Goal: Task Accomplishment & Management: Complete application form

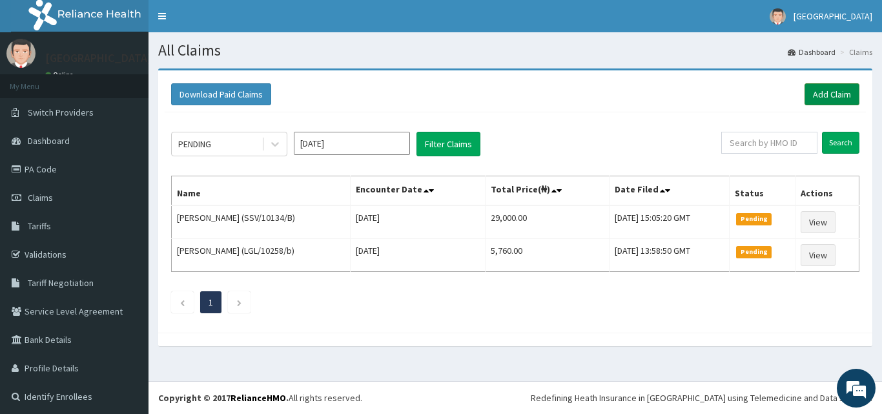
click at [823, 98] on link "Add Claim" at bounding box center [831, 94] width 55 height 22
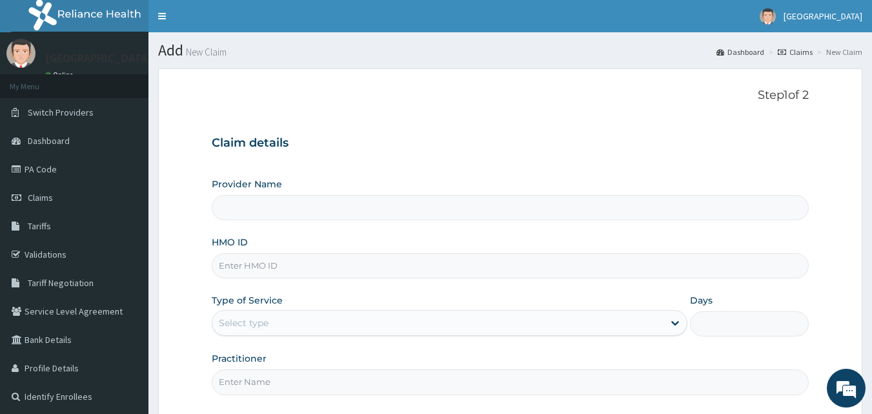
click at [354, 266] on input "HMO ID" at bounding box center [511, 265] width 598 height 25
type input "El-Hussain Specialist Hospital"
type input "GBI/10303/A"
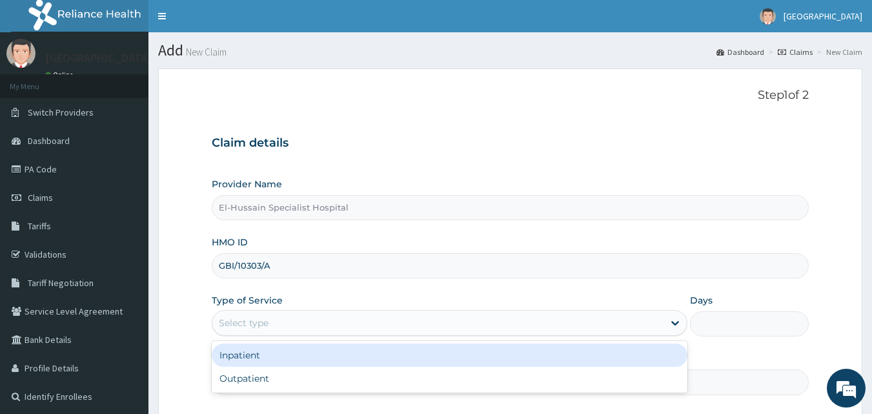
click at [292, 319] on div "Select type" at bounding box center [437, 322] width 451 height 21
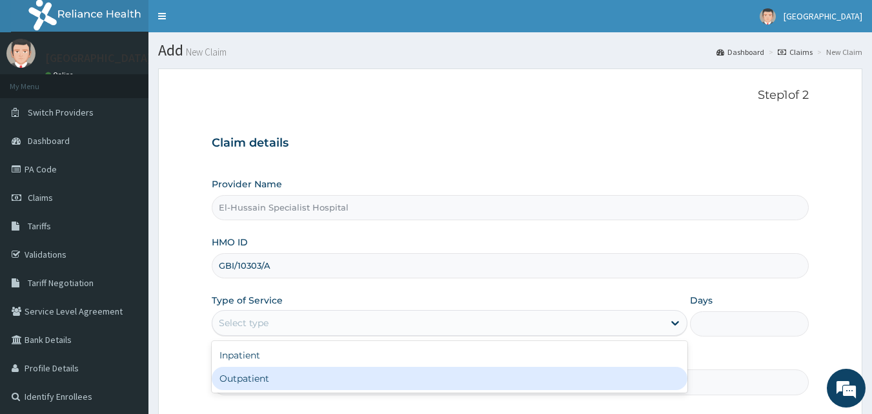
click at [281, 376] on div "Outpatient" at bounding box center [450, 378] width 476 height 23
type input "1"
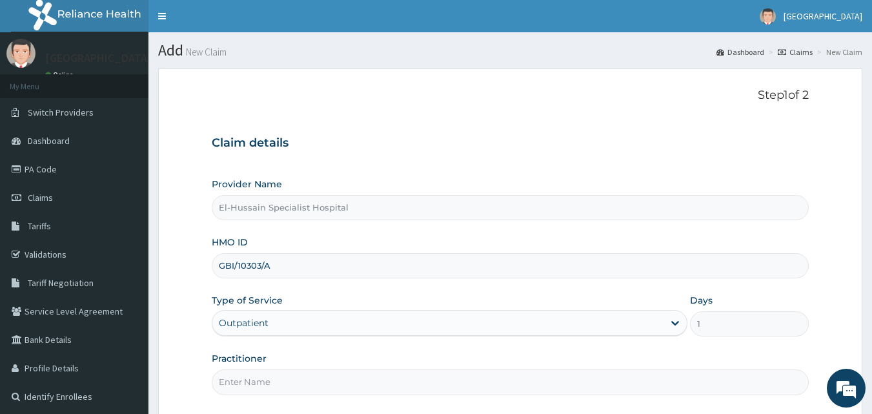
click at [281, 376] on input "Practitioner" at bounding box center [511, 381] width 598 height 25
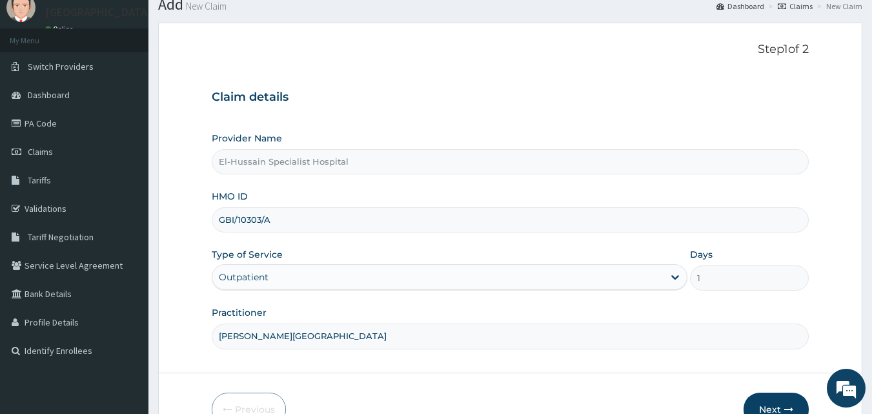
scroll to position [121, 0]
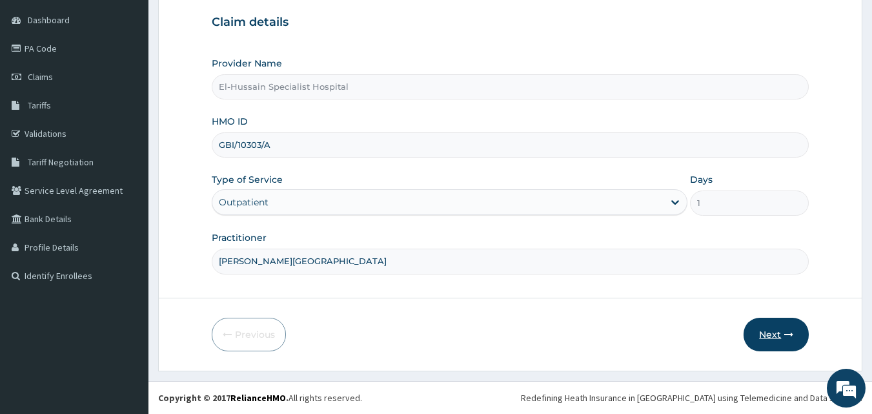
type input "DR. OSITA"
click at [778, 332] on button "Next" at bounding box center [776, 335] width 65 height 34
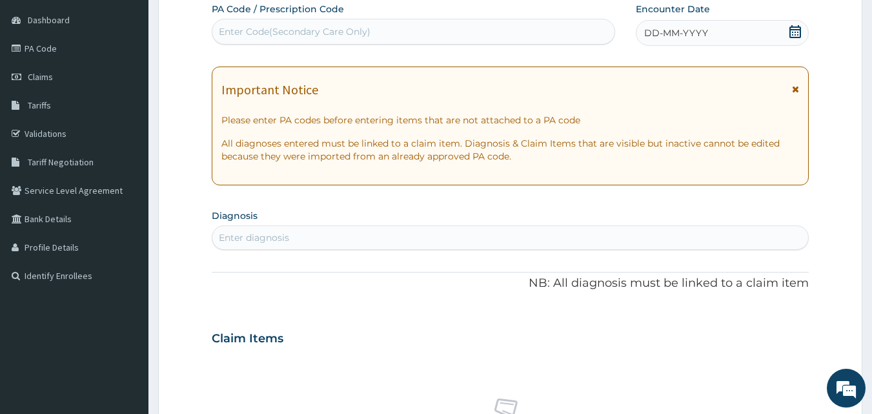
click at [414, 26] on div "Enter Code(Secondary Care Only)" at bounding box center [413, 31] width 403 height 21
click at [409, 26] on div "Enter Code(Secondary Care Only)" at bounding box center [413, 31] width 403 height 21
click at [390, 26] on div "Enter Code(Secondary Care Only)" at bounding box center [413, 31] width 403 height 21
drag, startPoint x: 375, startPoint y: 26, endPoint x: 350, endPoint y: 26, distance: 25.2
click at [350, 26] on div "Enter Code(Secondary Care Only)" at bounding box center [295, 31] width 152 height 13
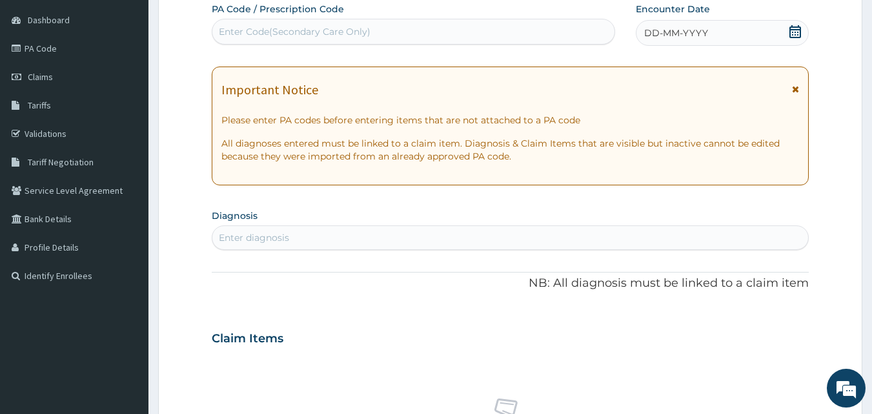
paste input "PA/E248CF"
type input "PA/E248CF"
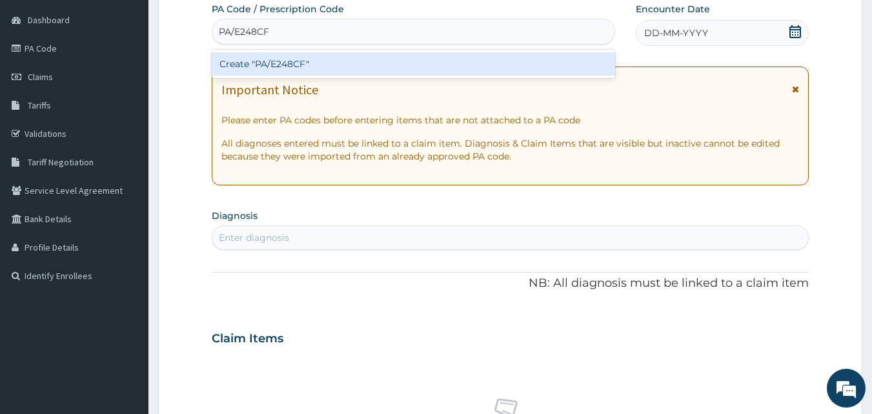
click at [321, 60] on div "Create "PA/E248CF"" at bounding box center [414, 63] width 404 height 23
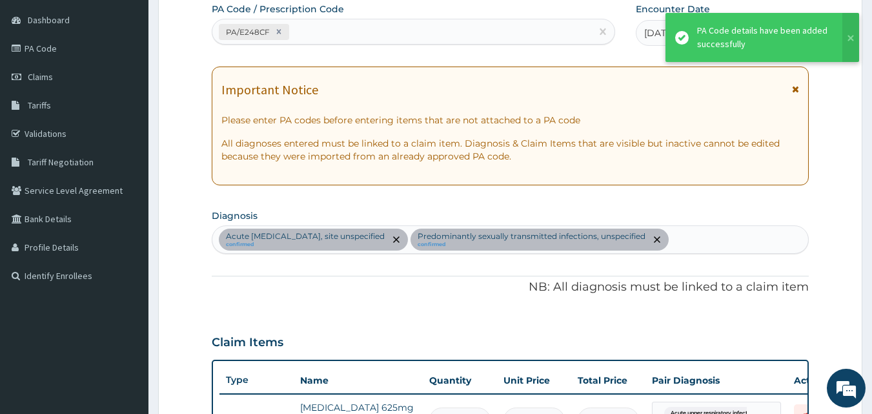
scroll to position [518, 0]
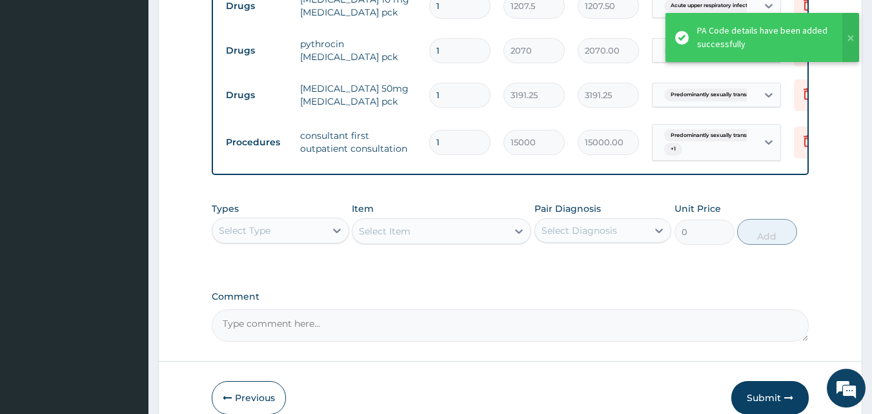
type input "0"
type input "0.00"
type input "1"
type input "15000.00"
type input "0"
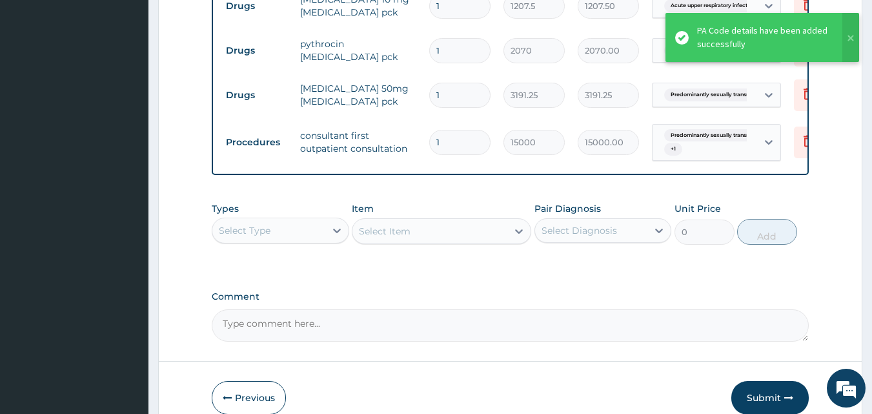
type input "0.00"
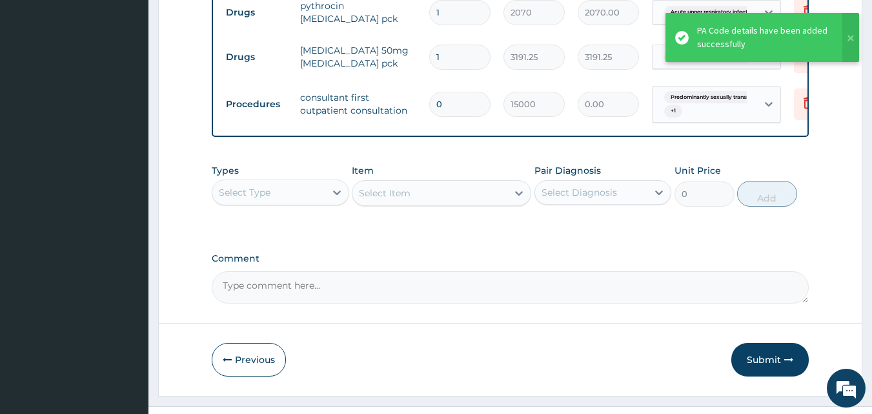
scroll to position [656, 0]
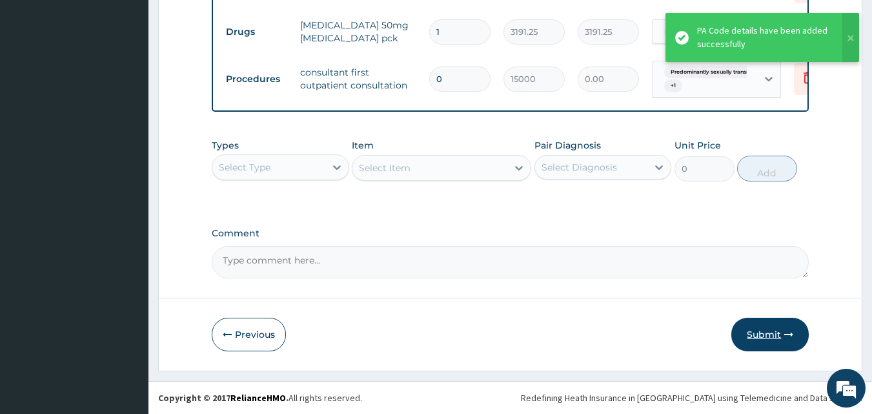
type input "0"
click at [757, 330] on button "Submit" at bounding box center [769, 335] width 77 height 34
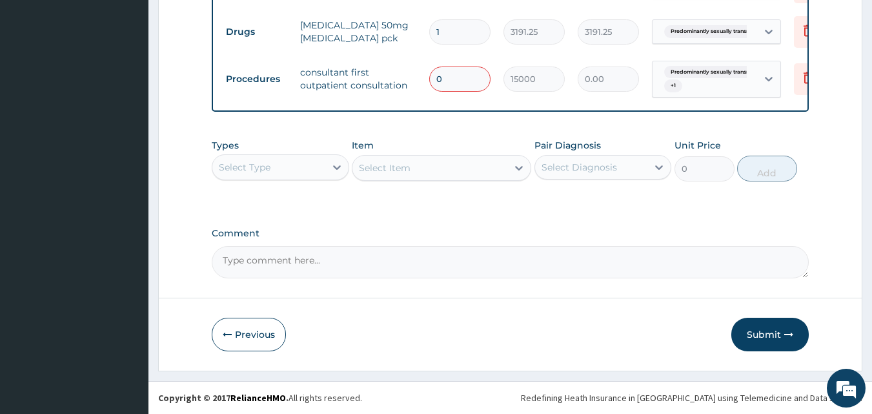
click at [443, 72] on input "0" at bounding box center [459, 78] width 61 height 25
type input "1"
type input "15000.00"
type input "1"
click at [764, 337] on button "Submit" at bounding box center [769, 335] width 77 height 34
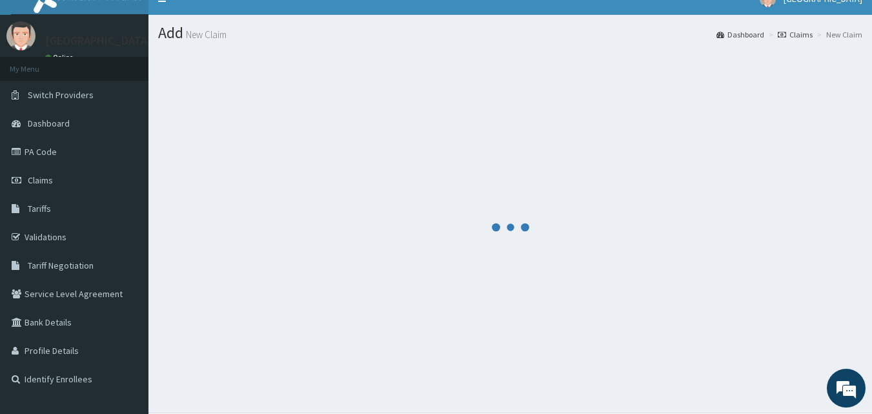
scroll to position [0, 0]
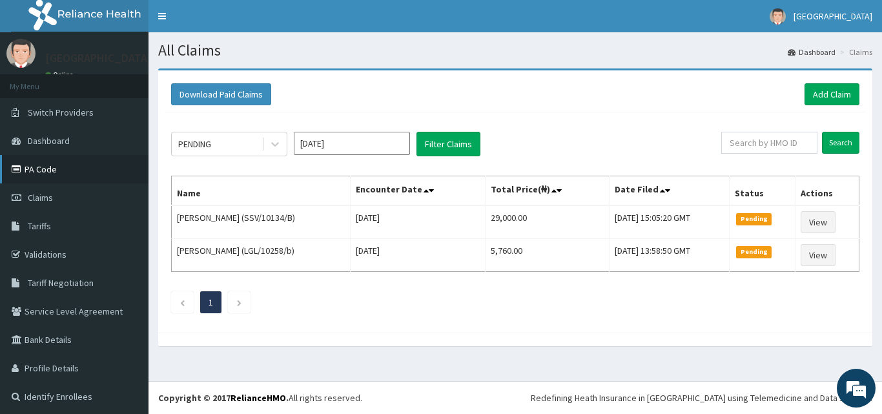
click at [44, 174] on link "PA Code" at bounding box center [74, 169] width 148 height 28
click at [830, 92] on link "Add Claim" at bounding box center [831, 94] width 55 height 22
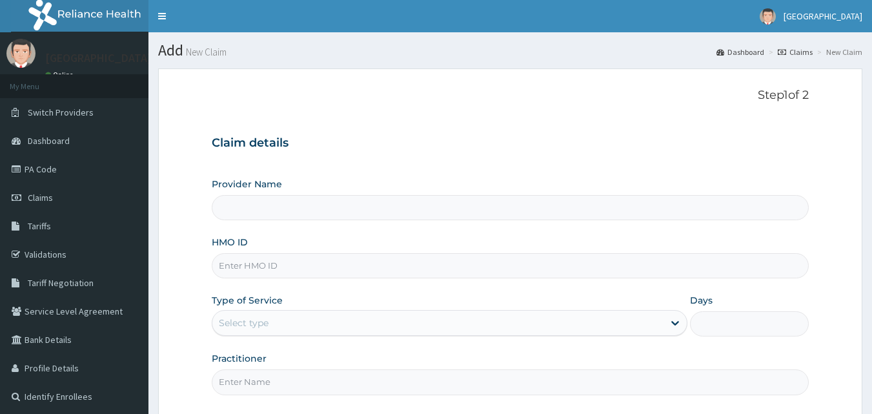
click at [301, 264] on input "HMO ID" at bounding box center [511, 265] width 598 height 25
type input "El-Hussain Specialist Hospital"
type input "GBI/10303/B"
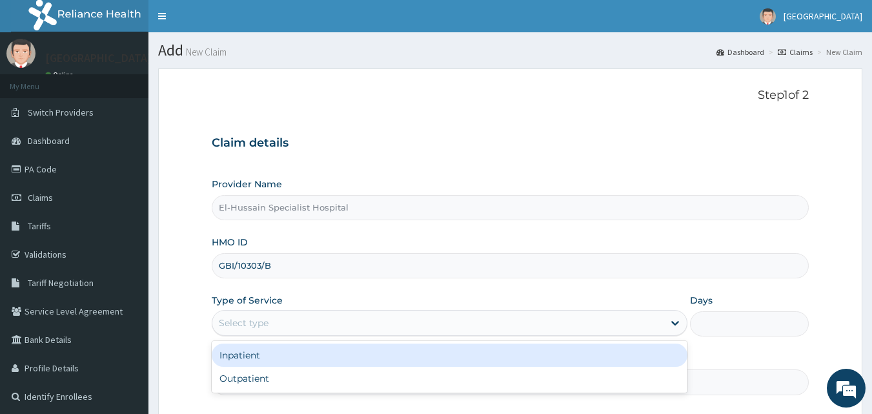
click at [305, 321] on div "Select type" at bounding box center [437, 322] width 451 height 21
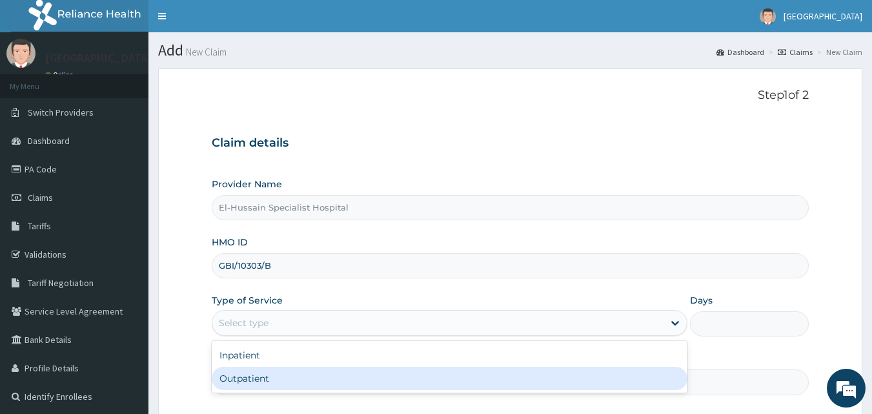
click at [305, 370] on div "Outpatient" at bounding box center [450, 378] width 476 height 23
type input "1"
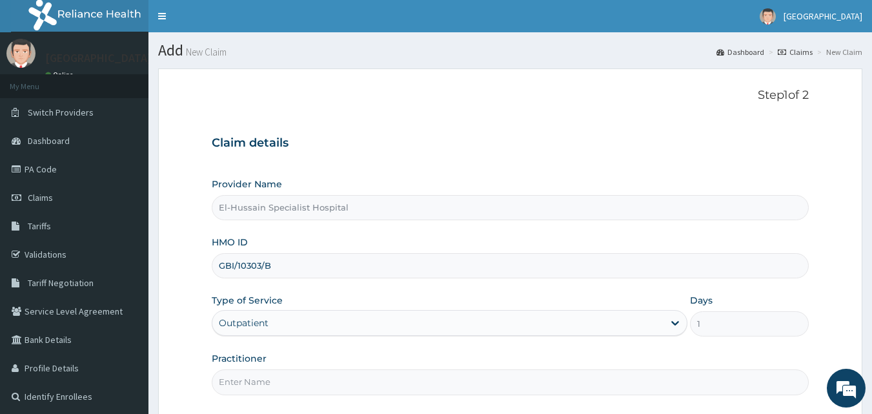
click at [307, 380] on input "Practitioner" at bounding box center [511, 381] width 598 height 25
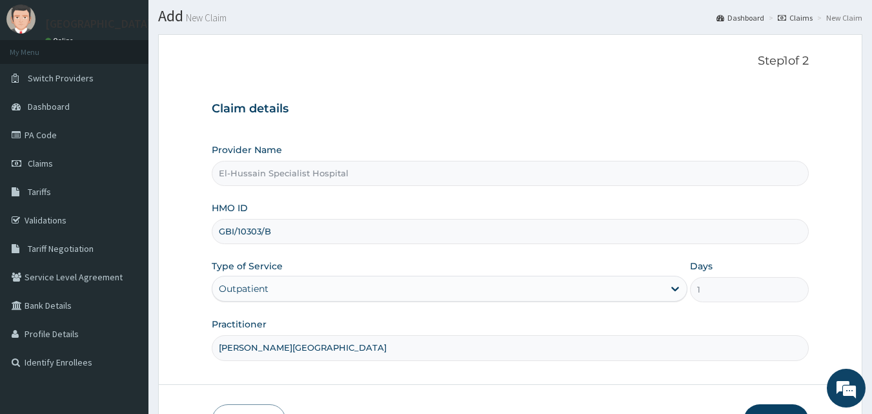
scroll to position [121, 0]
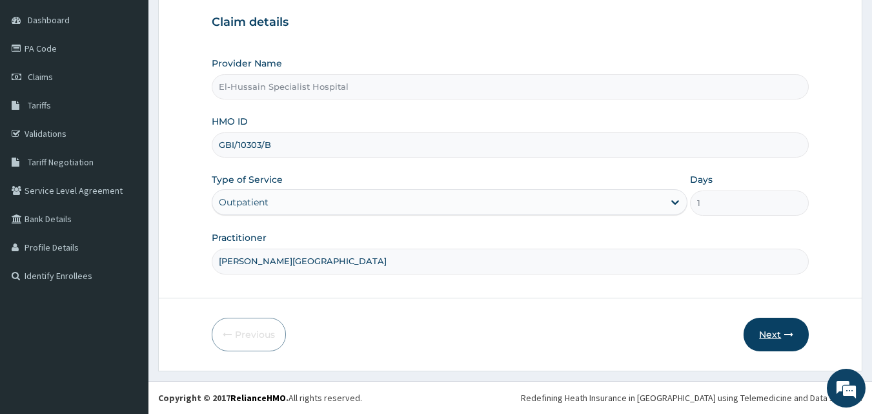
type input "DR. OSITA"
click at [793, 336] on icon "button" at bounding box center [788, 334] width 9 height 9
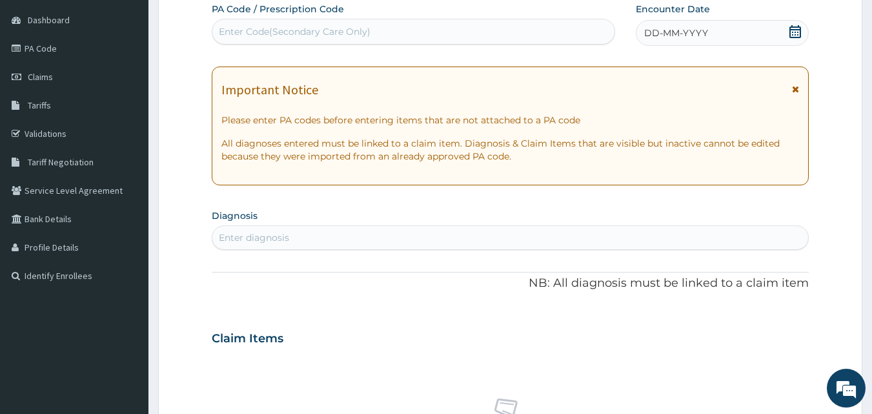
click at [426, 36] on div "Enter Code(Secondary Care Only)" at bounding box center [413, 31] width 403 height 21
paste input "PA/2E6213"
type input "PA/2E6213"
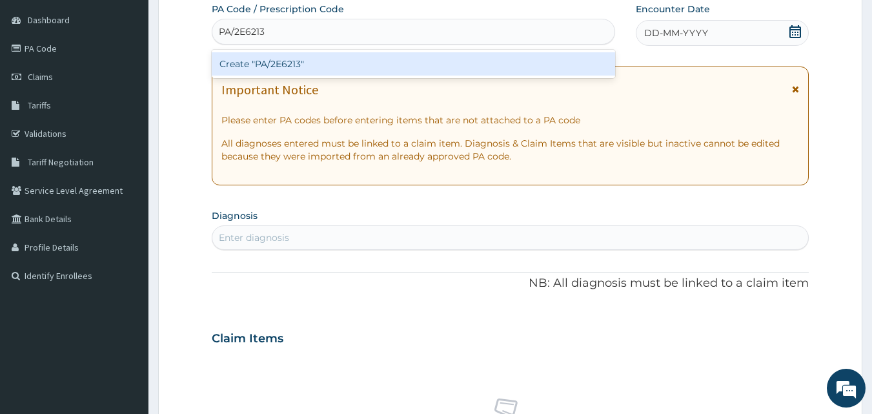
click at [427, 60] on div "Create "PA/2E6213"" at bounding box center [414, 63] width 404 height 23
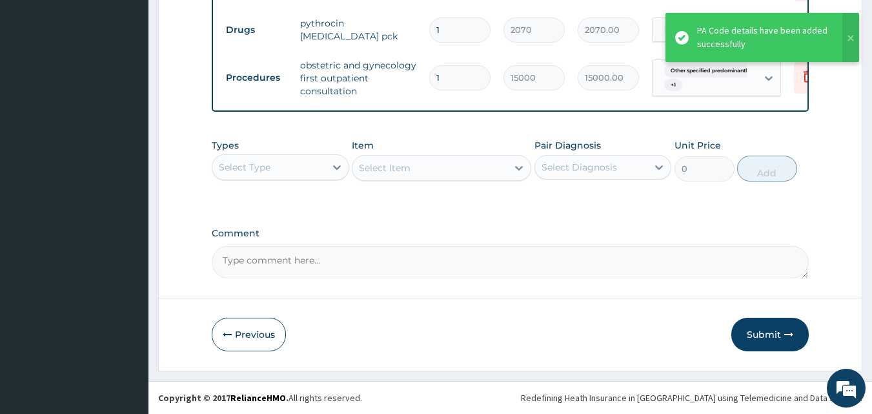
scroll to position [702, 0]
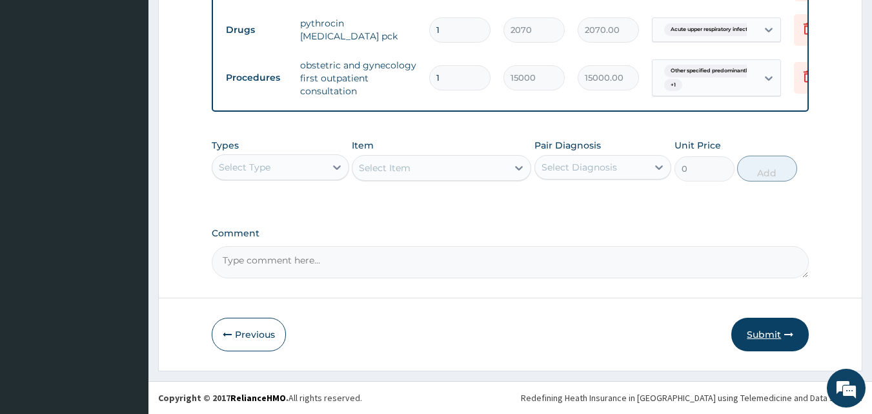
click at [778, 333] on button "Submit" at bounding box center [769, 335] width 77 height 34
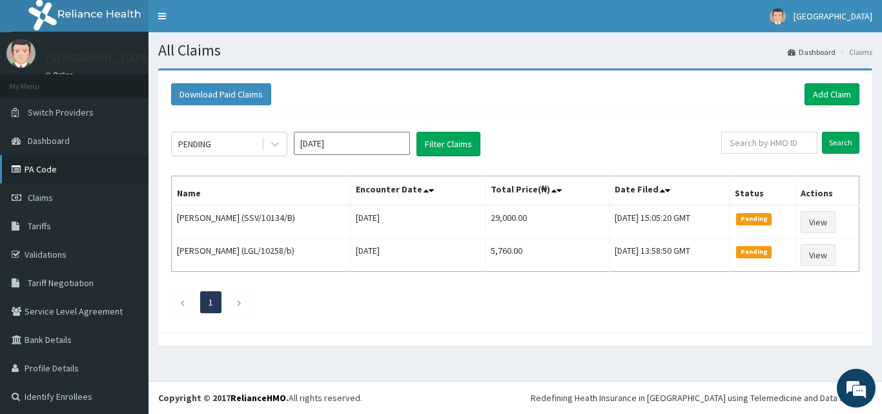
click at [45, 167] on link "PA Code" at bounding box center [74, 169] width 148 height 28
click at [837, 96] on link "Add Claim" at bounding box center [831, 94] width 55 height 22
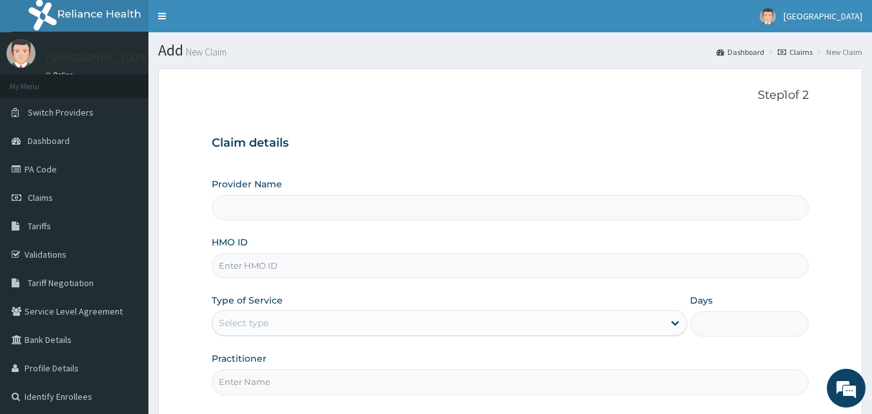
type input "El-Hussain Specialist Hospital"
click at [554, 269] on input "HMO ID" at bounding box center [511, 265] width 598 height 25
click at [296, 267] on input "GBI/10303/B" at bounding box center [511, 265] width 598 height 25
type input "GBI/10303/C"
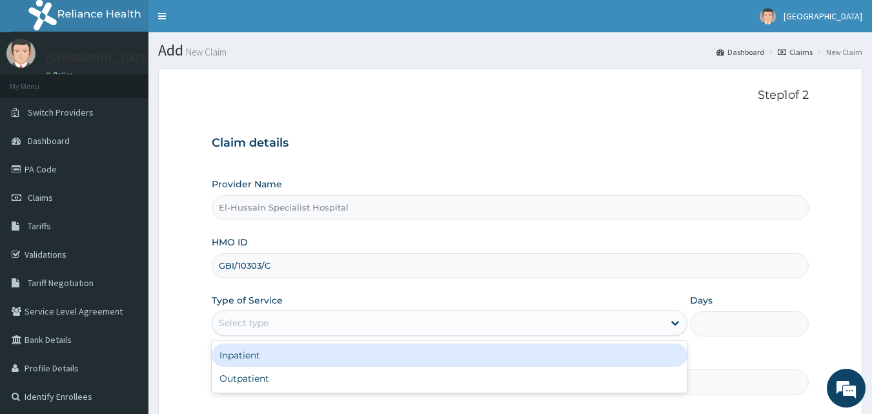
click at [252, 320] on div "Select type" at bounding box center [244, 322] width 50 height 13
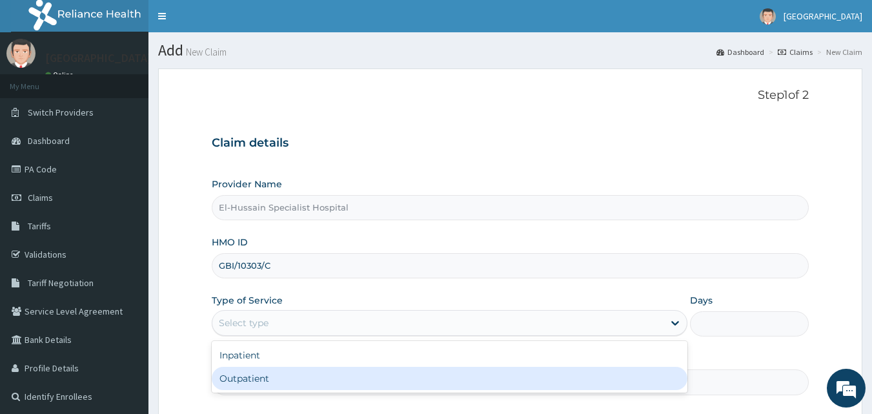
click at [250, 379] on div "Outpatient" at bounding box center [450, 378] width 476 height 23
type input "1"
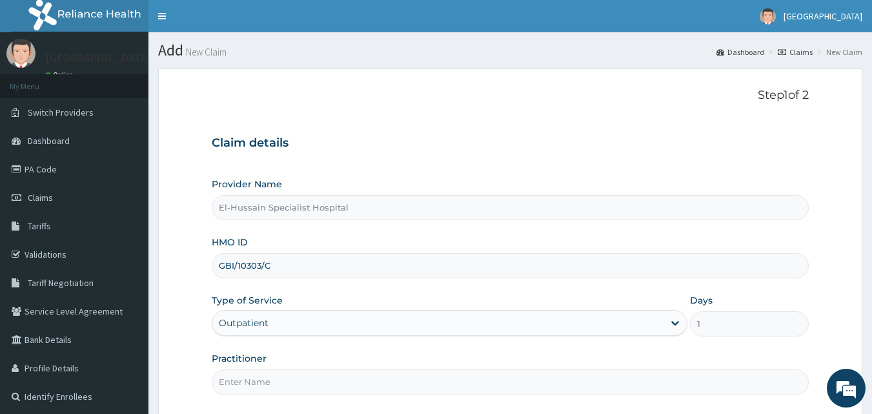
click at [250, 379] on input "Practitioner" at bounding box center [511, 381] width 598 height 25
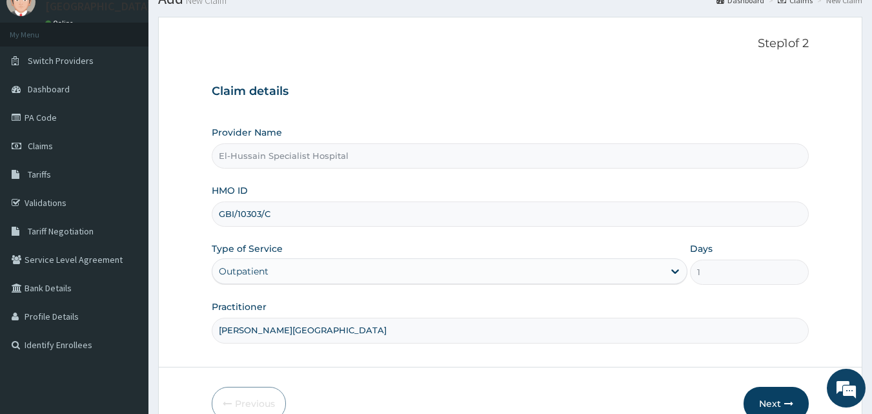
scroll to position [121, 0]
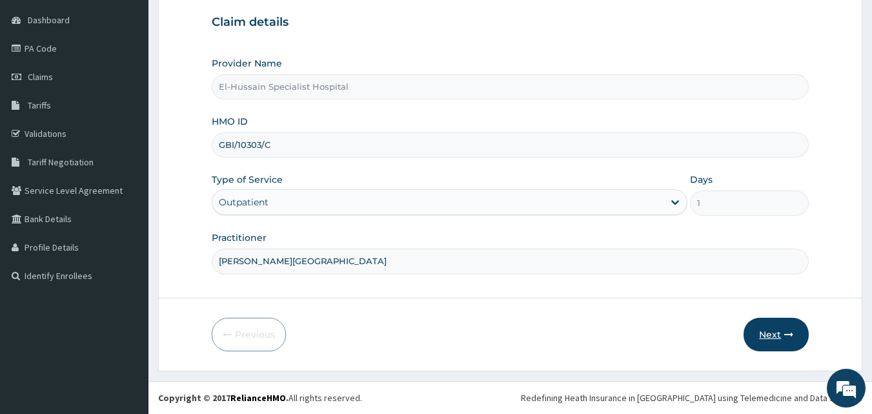
type input "DR. OSITA"
click at [772, 330] on button "Next" at bounding box center [776, 335] width 65 height 34
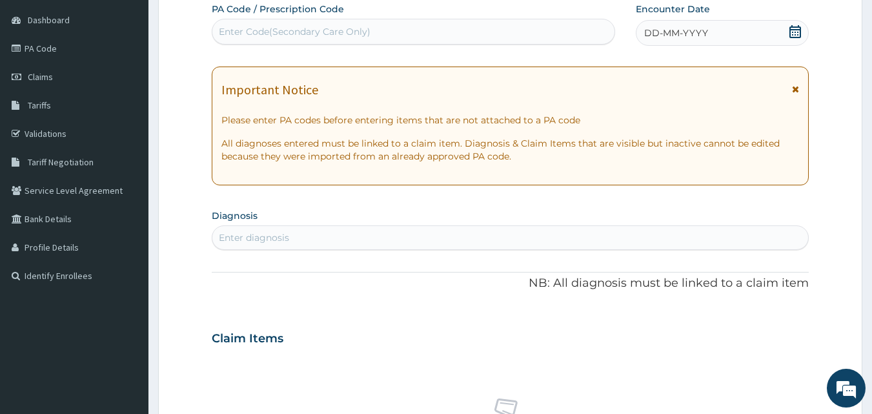
click at [420, 34] on div "Enter Code(Secondary Care Only)" at bounding box center [413, 31] width 403 height 21
paste input "PA/B6B28C"
type input "PA/B6B28C"
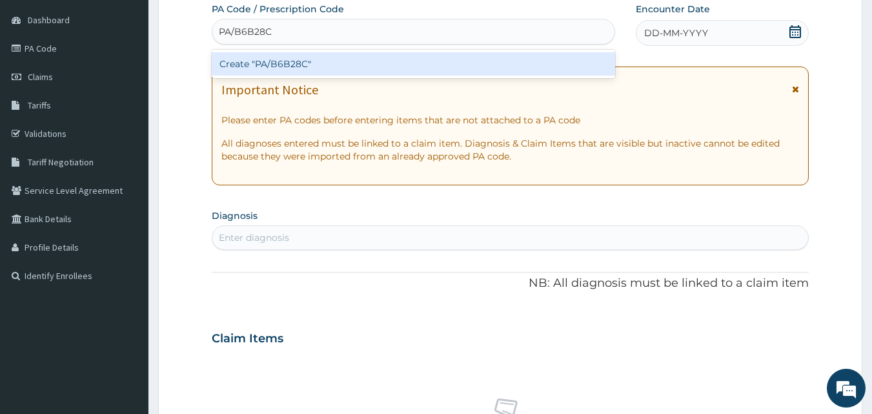
click at [410, 58] on div "Create "PA/B6B28C"" at bounding box center [414, 63] width 404 height 23
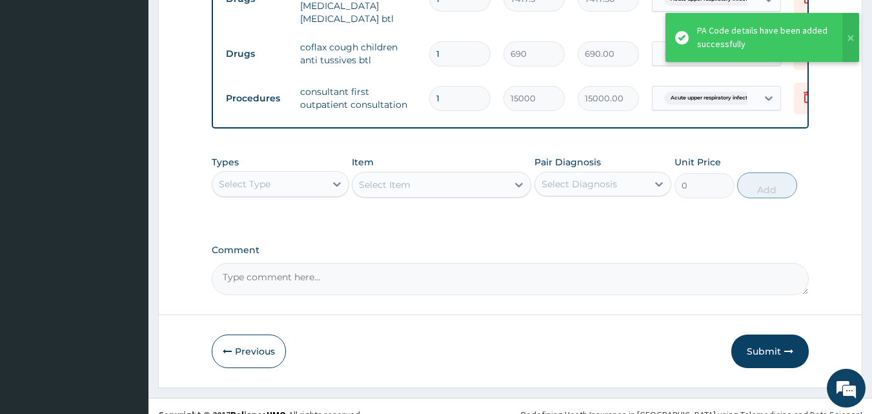
scroll to position [600, 0]
click at [751, 334] on button "Submit" at bounding box center [769, 351] width 77 height 34
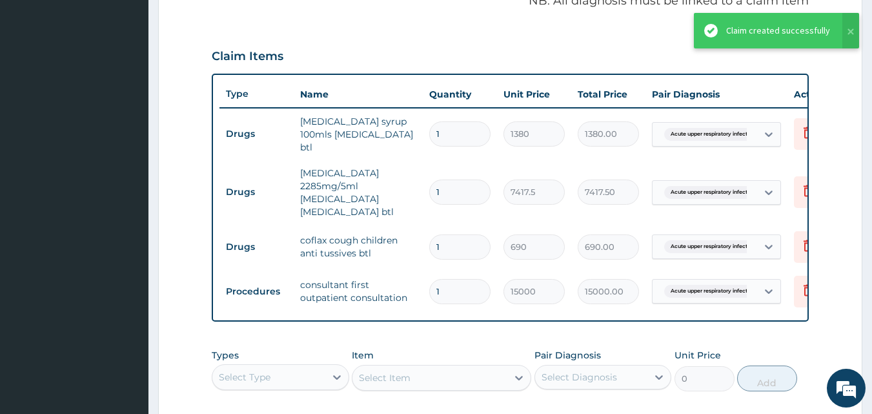
scroll to position [371, 0]
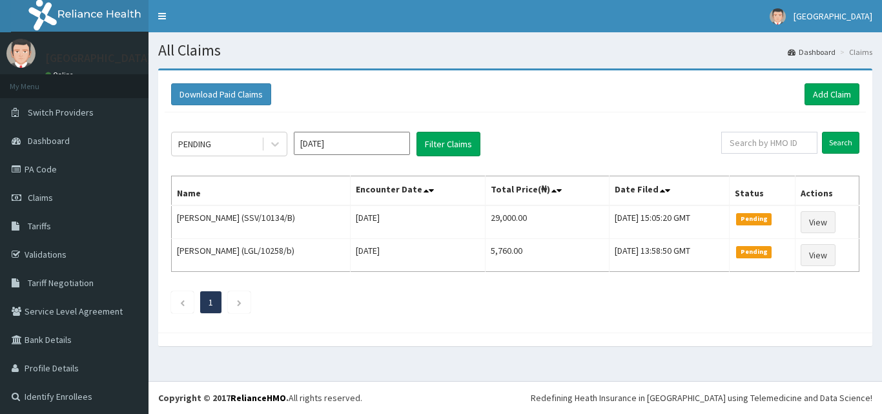
scroll to position [3, 0]
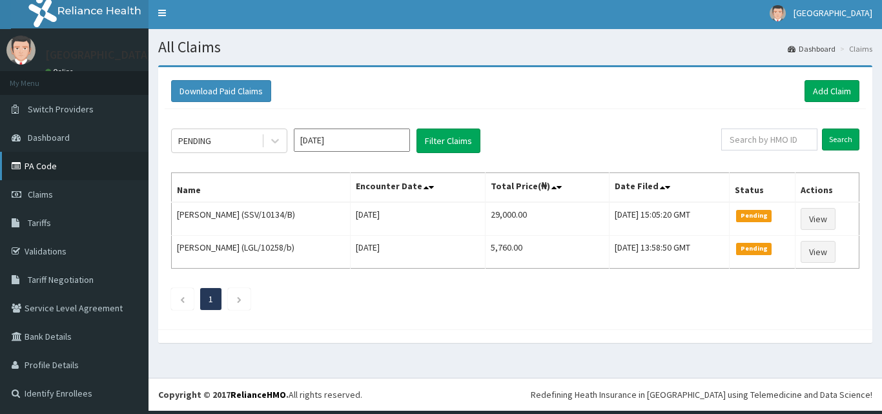
click at [78, 159] on link "PA Code" at bounding box center [74, 166] width 148 height 28
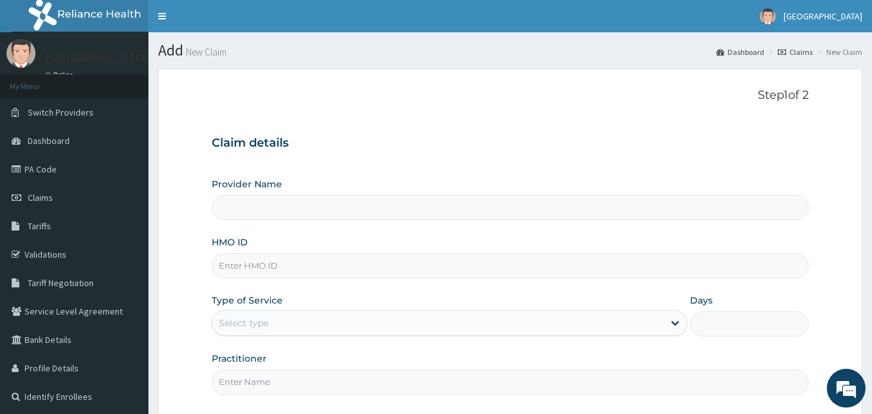
click at [314, 263] on input "HMO ID" at bounding box center [511, 265] width 598 height 25
type input "El-Hussain Specialist Hospital"
type input "GBI/10319/B"
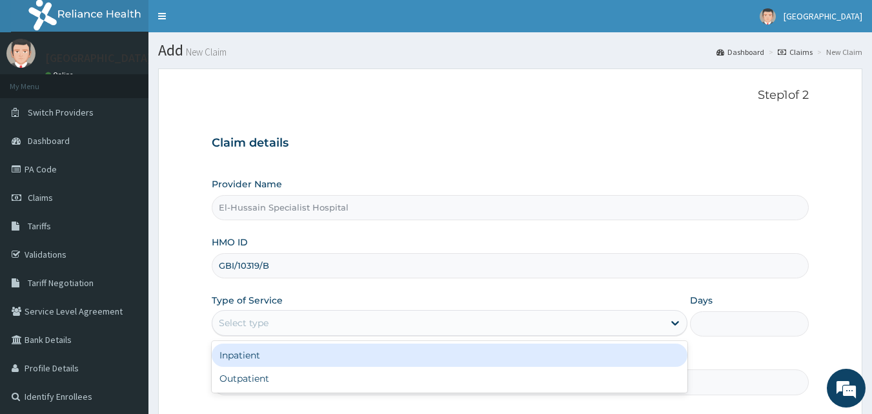
click at [304, 319] on div "Select type" at bounding box center [437, 322] width 451 height 21
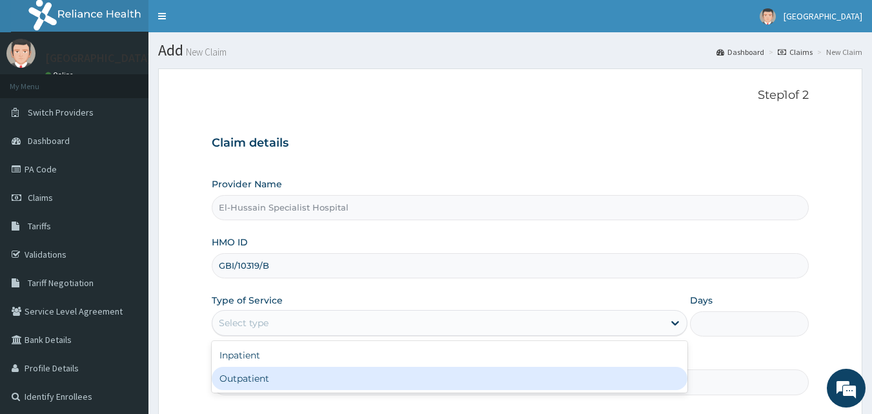
click at [291, 371] on div "Outpatient" at bounding box center [450, 378] width 476 height 23
type input "1"
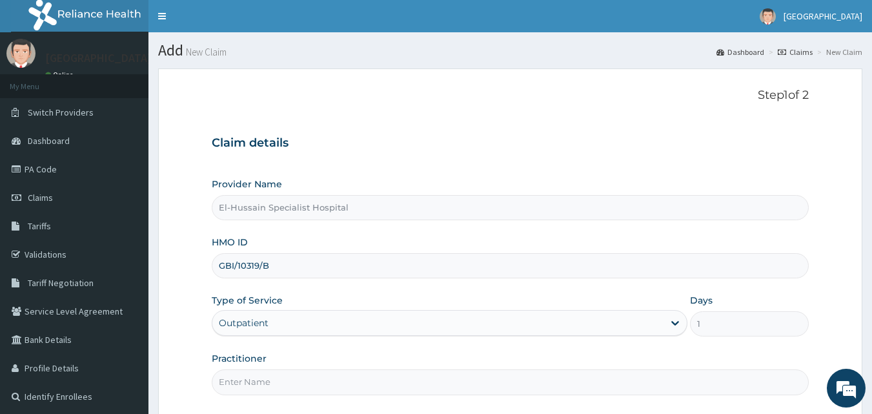
click at [289, 376] on input "Practitioner" at bounding box center [511, 381] width 598 height 25
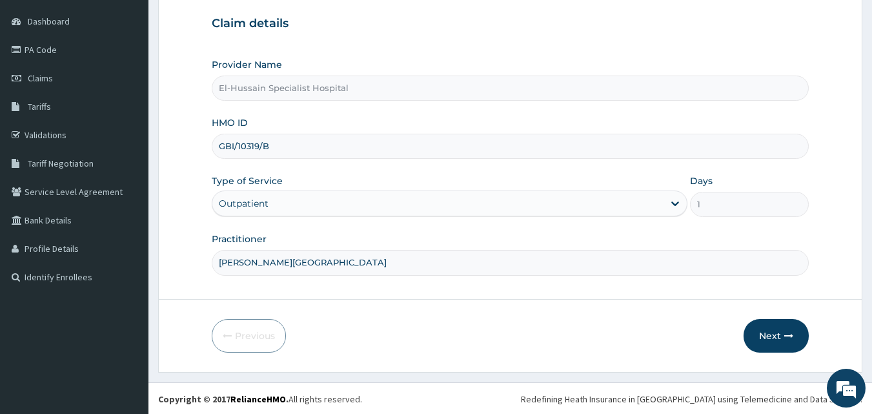
scroll to position [121, 0]
type input "DR. OSITA"
click at [777, 332] on button "Next" at bounding box center [776, 335] width 65 height 34
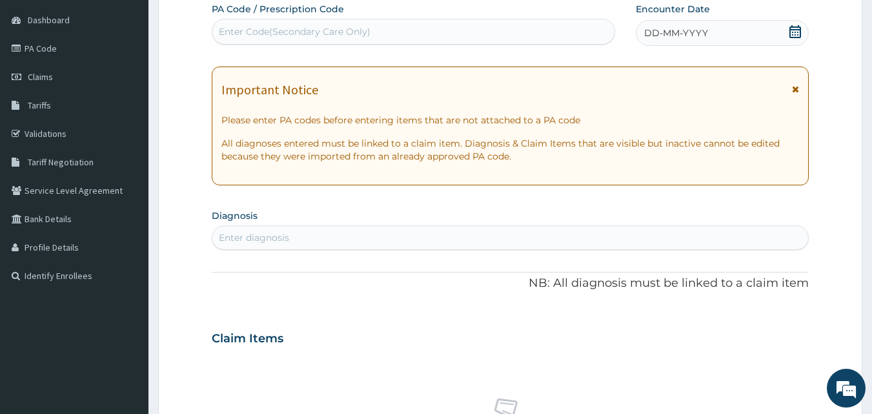
click at [378, 28] on div "Enter Code(Secondary Care Only)" at bounding box center [413, 31] width 403 height 21
paste input "PA/8E552D"
type input "PA/8E552D"
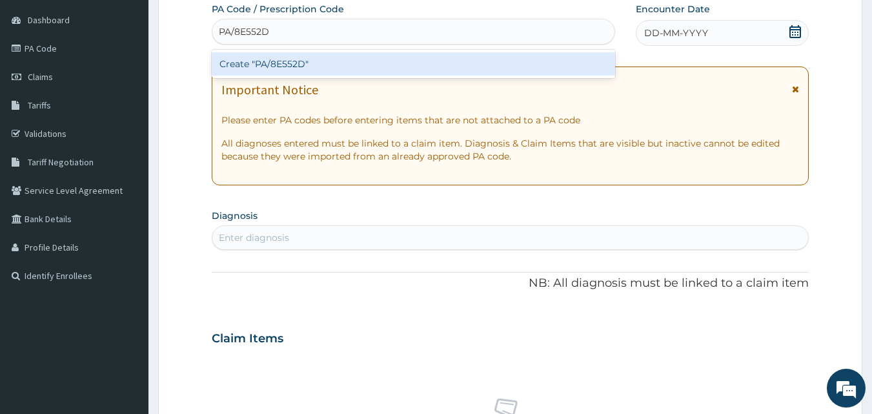
click at [373, 54] on div "Create "PA/8E552D"" at bounding box center [414, 63] width 404 height 23
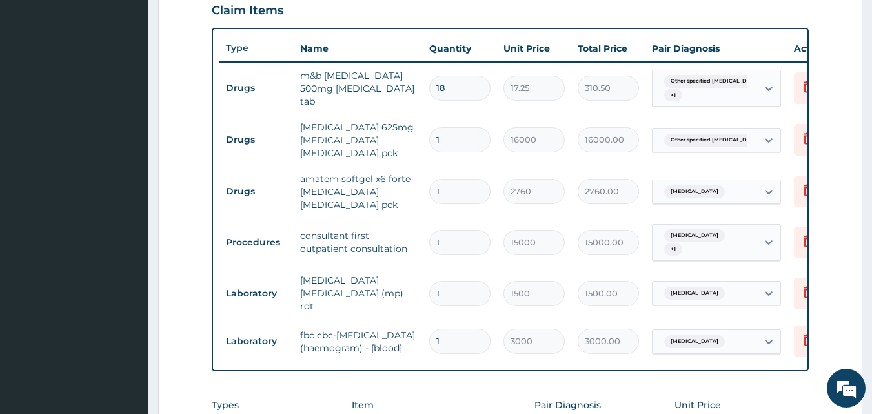
scroll to position [720, 0]
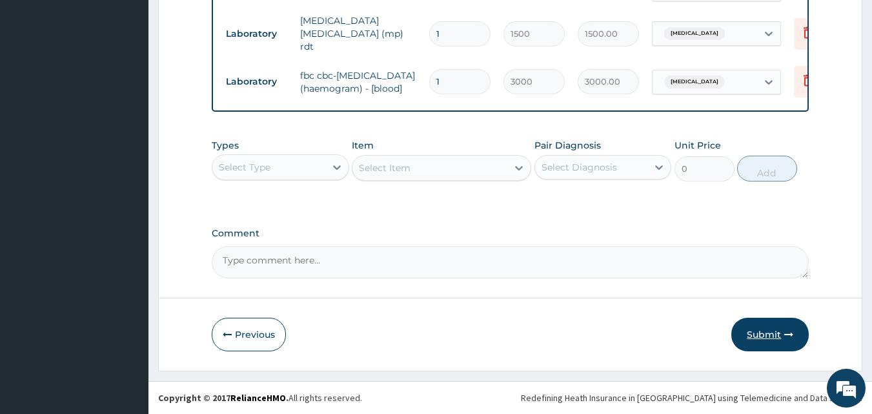
click at [762, 328] on button "Submit" at bounding box center [769, 335] width 77 height 34
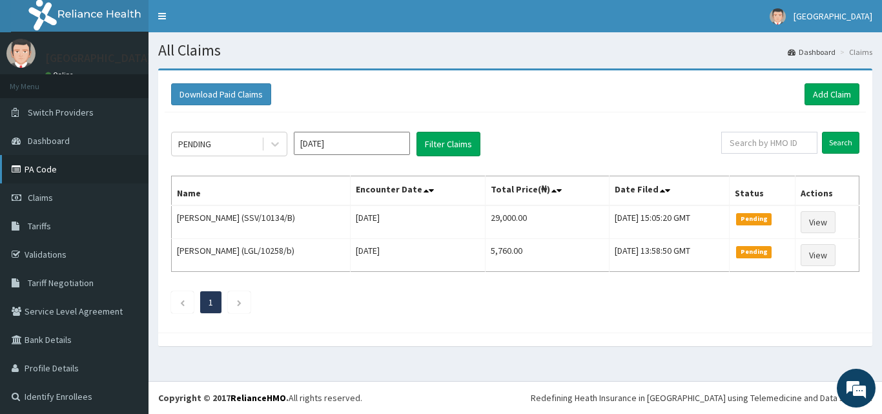
click at [37, 161] on link "PA Code" at bounding box center [74, 169] width 148 height 28
click at [815, 100] on link "Add Claim" at bounding box center [831, 94] width 55 height 22
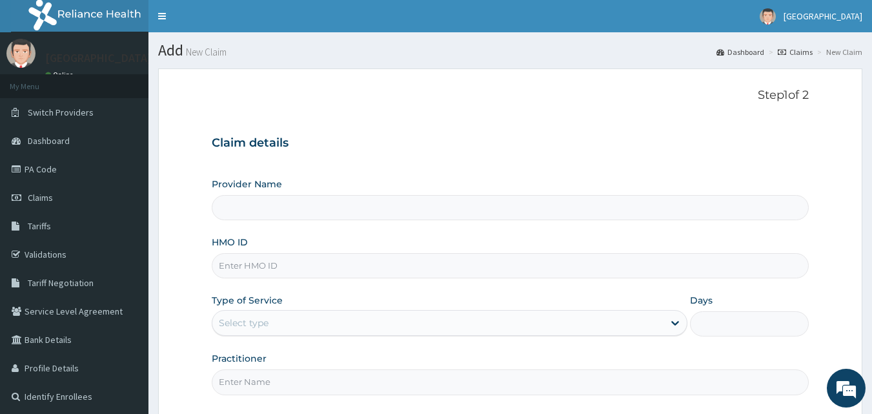
click at [318, 259] on input "HMO ID" at bounding box center [511, 265] width 598 height 25
type input "GB"
type input "El-Hussain Specialist Hospital"
type input "GBI/10415/C"
click at [309, 316] on div "Select type" at bounding box center [437, 322] width 451 height 21
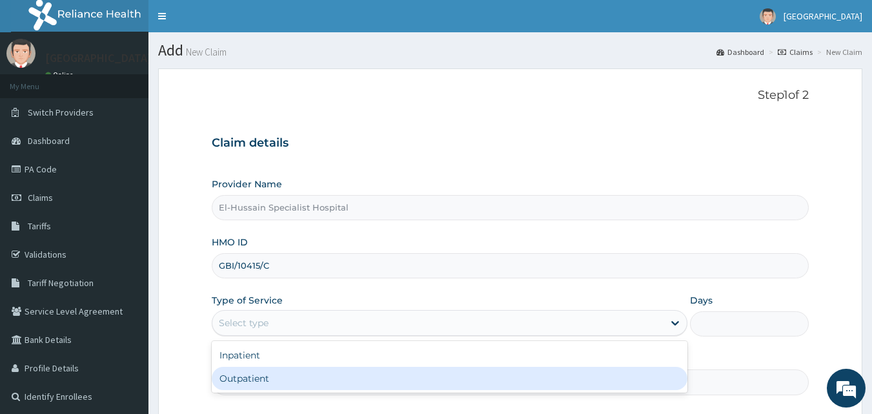
click at [276, 386] on div "Outpatient" at bounding box center [450, 378] width 476 height 23
type input "1"
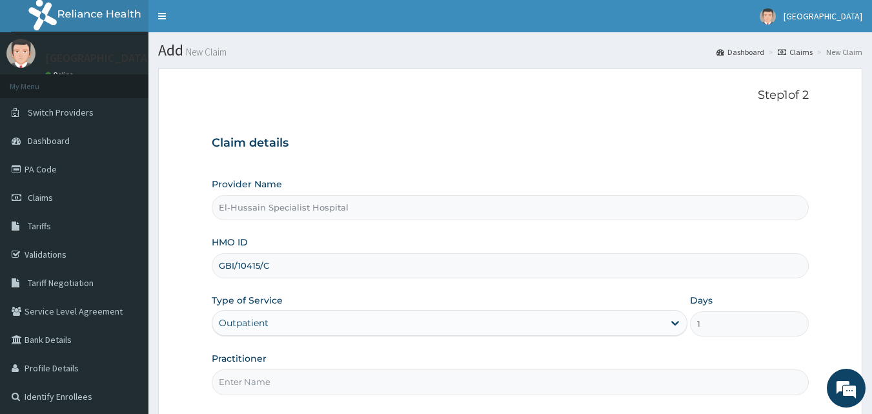
click at [276, 383] on input "Practitioner" at bounding box center [511, 381] width 598 height 25
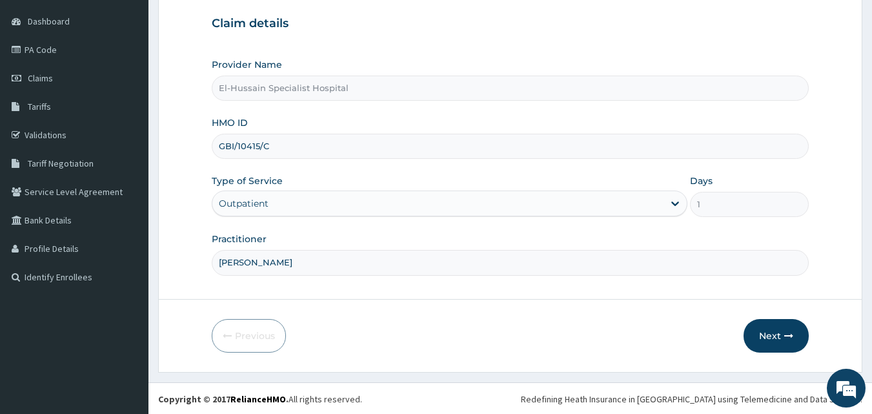
scroll to position [121, 0]
type input "DR. LAZARUS"
click at [784, 324] on button "Next" at bounding box center [776, 335] width 65 height 34
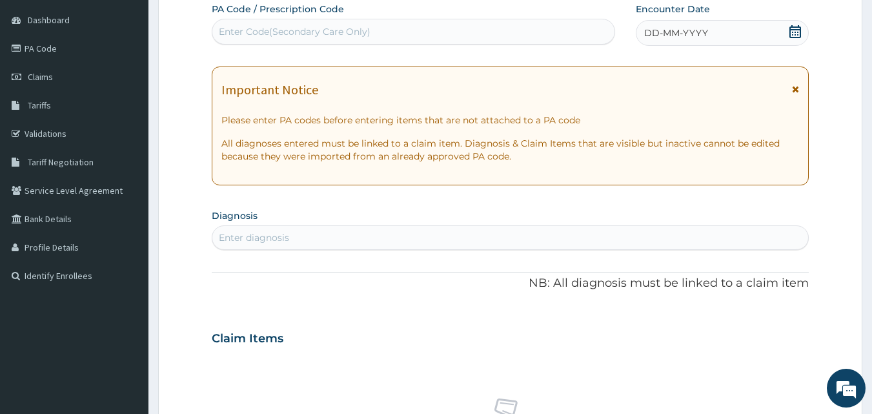
click at [453, 39] on div "Enter Code(Secondary Care Only)" at bounding box center [413, 31] width 403 height 21
drag, startPoint x: 453, startPoint y: 39, endPoint x: 418, endPoint y: 49, distance: 36.2
click at [418, 49] on div "PA Code / Prescription Code Enter Code(Secondary Care Only) Encounter Date DD-M…" at bounding box center [511, 337] width 598 height 668
click at [392, 25] on div "Enter Code(Secondary Care Only)" at bounding box center [413, 31] width 403 height 21
paste input "PA/0F6F5E"
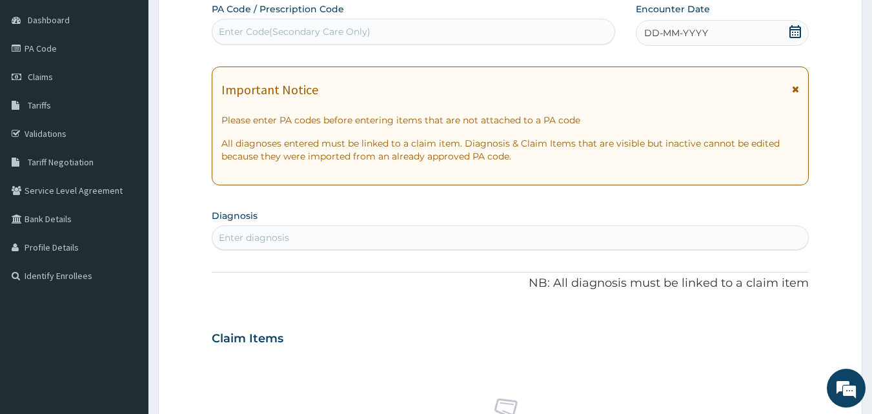
type input "PA/0F6F5E"
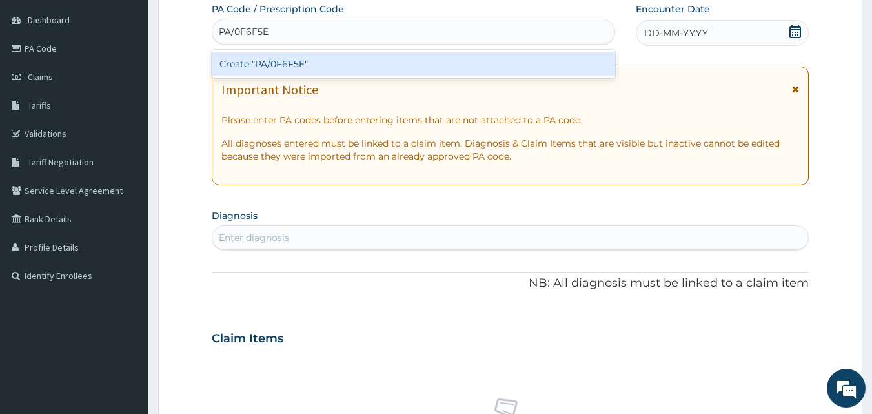
click at [381, 63] on div "Create "PA/0F6F5E"" at bounding box center [414, 63] width 404 height 23
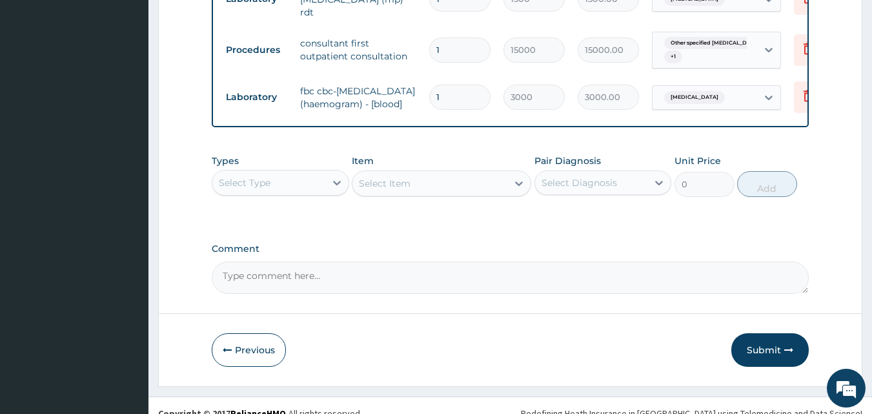
scroll to position [715, 0]
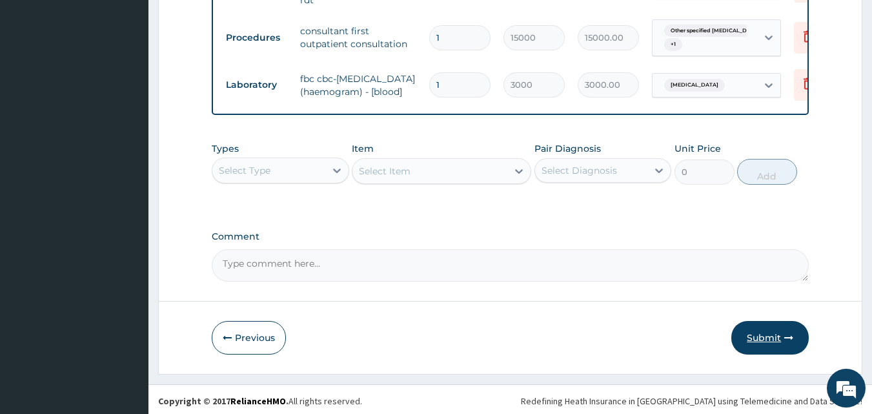
click at [775, 327] on button "Submit" at bounding box center [769, 338] width 77 height 34
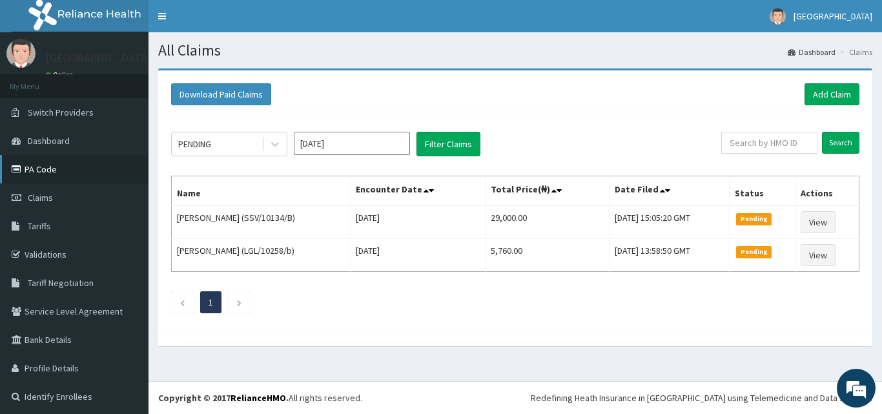
click at [45, 168] on link "PA Code" at bounding box center [74, 169] width 148 height 28
click at [815, 92] on link "Add Claim" at bounding box center [831, 94] width 55 height 22
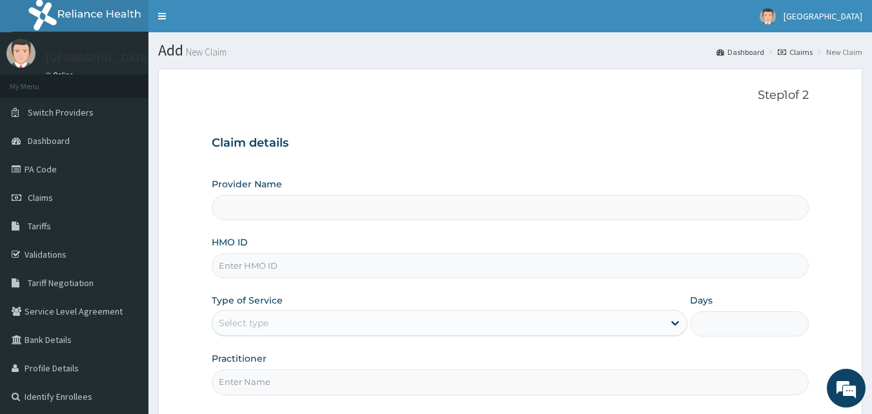
click at [323, 270] on input "HMO ID" at bounding box center [511, 265] width 598 height 25
type input "El-Hussain Specialist Hospital"
type input "GBI/10415/B"
click at [289, 328] on div "Select type" at bounding box center [437, 322] width 451 height 21
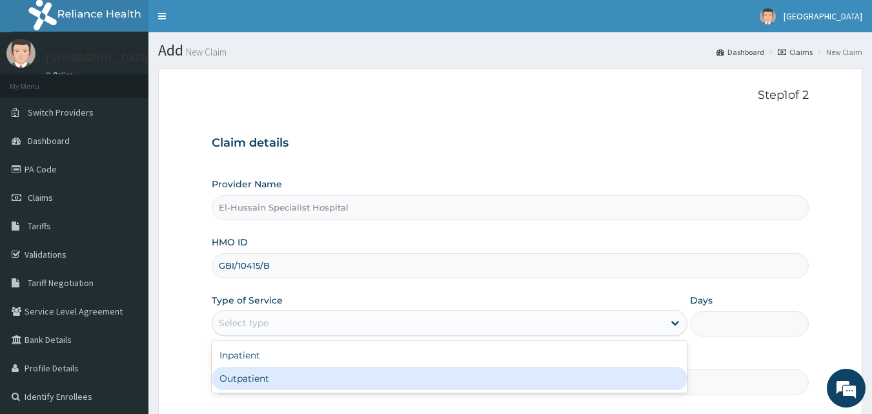
click at [273, 379] on div "Outpatient" at bounding box center [450, 378] width 476 height 23
type input "1"
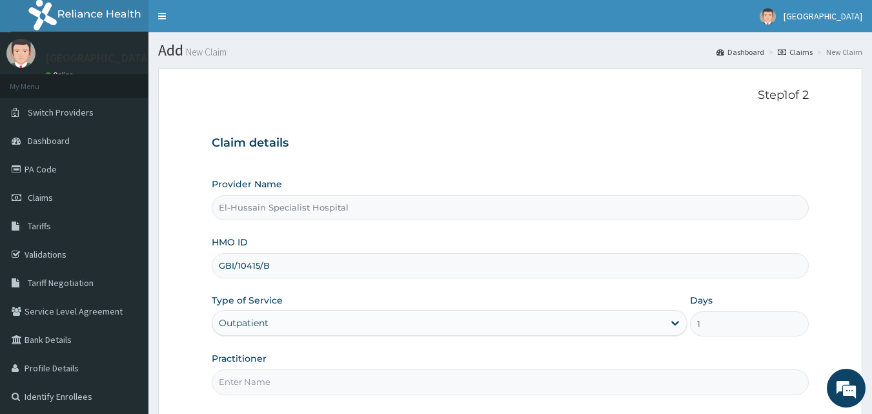
click at [272, 383] on input "Practitioner" at bounding box center [511, 381] width 598 height 25
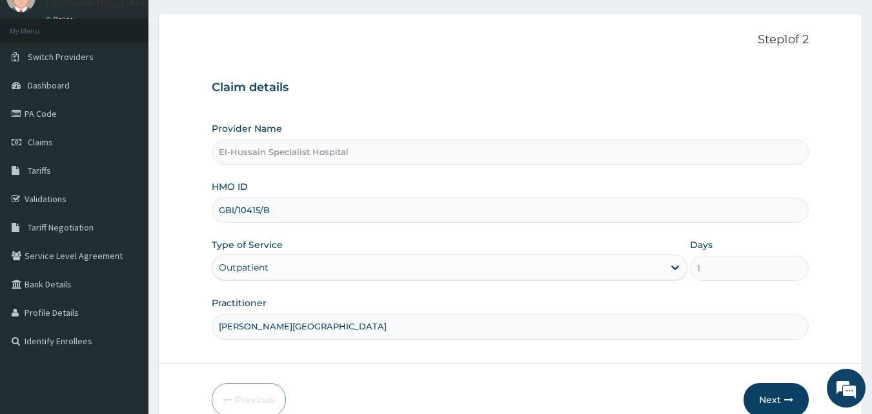
scroll to position [121, 0]
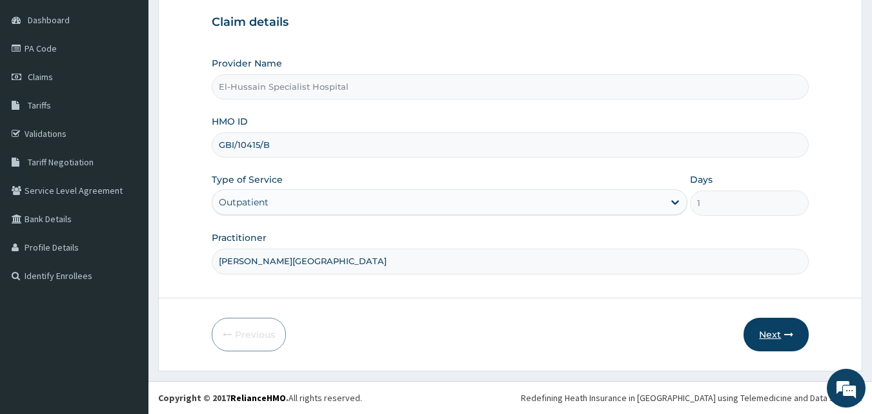
type input "DR. OSITA"
click at [760, 337] on button "Next" at bounding box center [776, 335] width 65 height 34
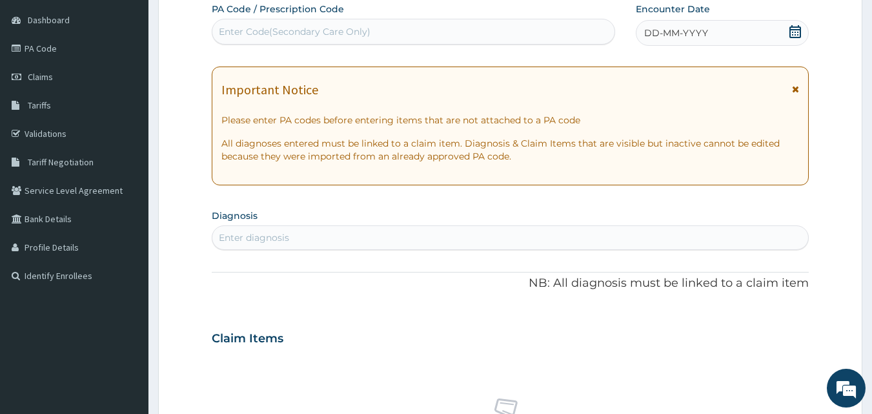
click at [351, 33] on div "Enter Code(Secondary Care Only)" at bounding box center [295, 31] width 152 height 13
paste input "PA/2D1064"
type input "PA/2D1064"
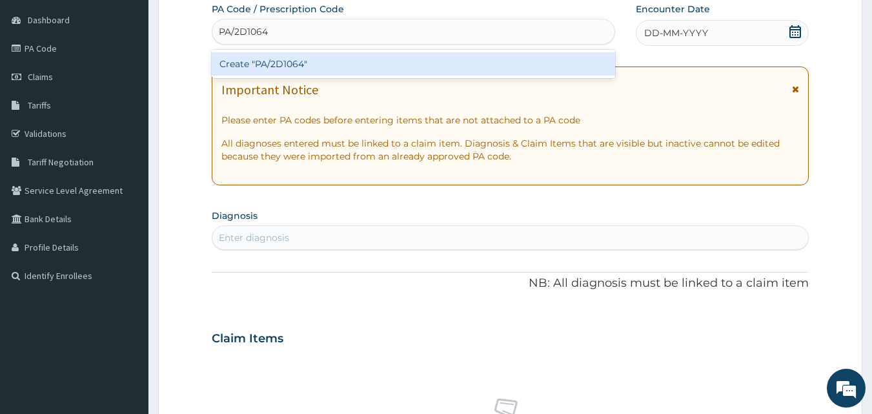
click at [356, 52] on div "Create "PA/2D1064"" at bounding box center [414, 63] width 404 height 23
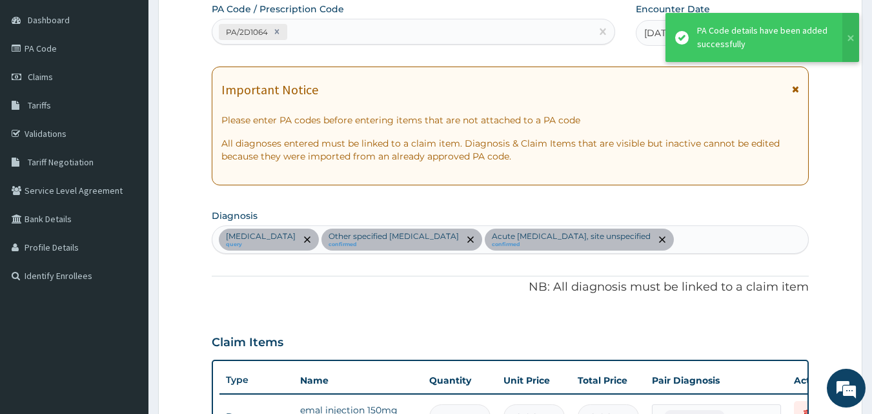
scroll to position [519, 0]
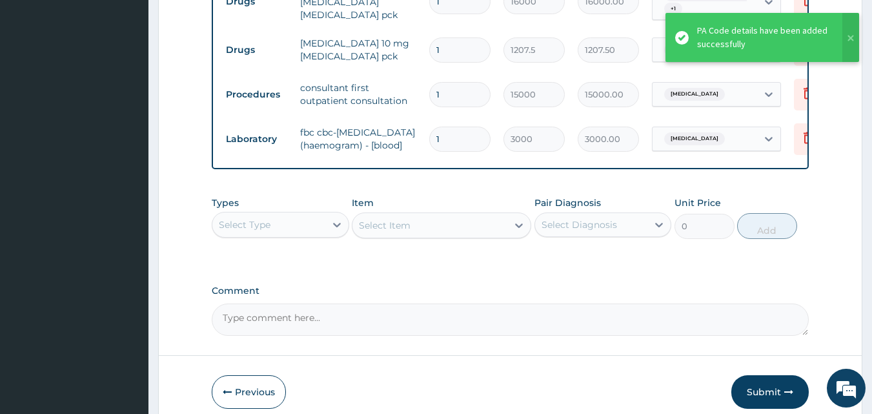
type input "0"
type input "0.00"
type input "1"
type input "3000.00"
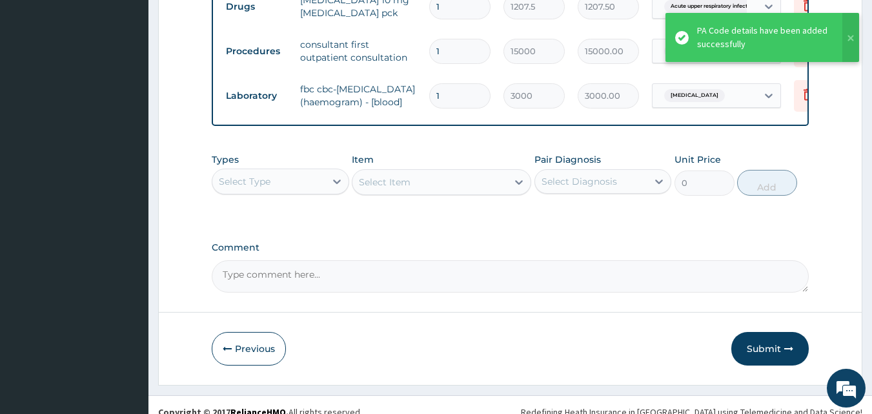
scroll to position [658, 0]
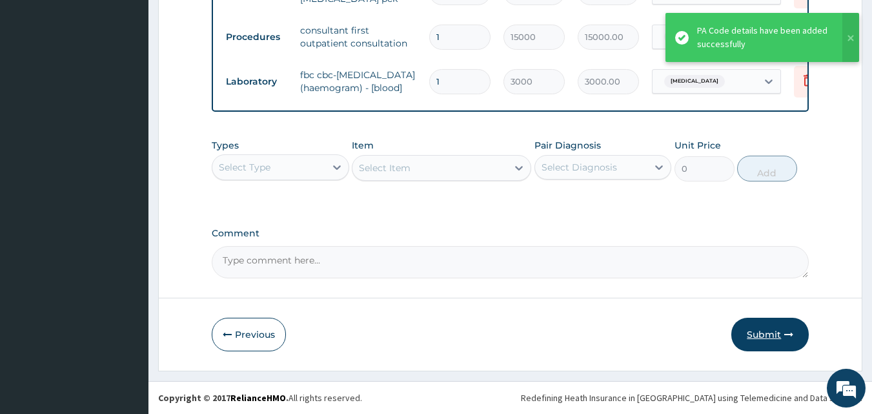
click at [770, 337] on button "Submit" at bounding box center [769, 335] width 77 height 34
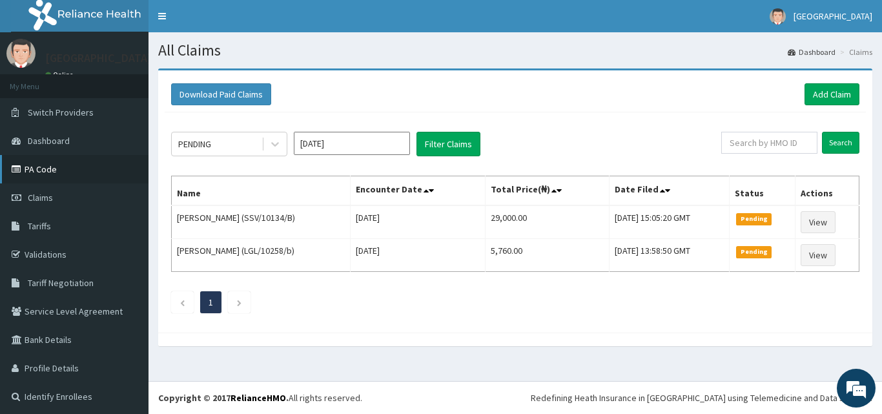
click at [37, 172] on link "PA Code" at bounding box center [74, 169] width 148 height 28
click at [812, 83] on link "Add Claim" at bounding box center [831, 94] width 55 height 22
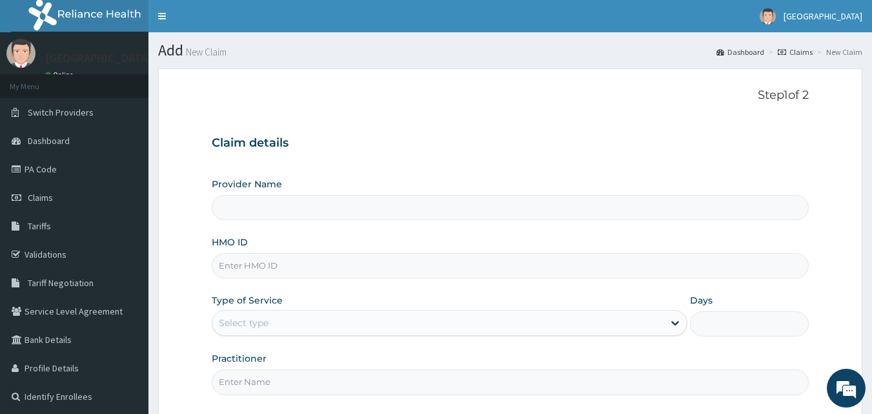
click at [254, 275] on input "HMO ID" at bounding box center [511, 265] width 598 height 25
type input "El-Hussain Specialist Hospital"
type input "GBI/10415/D"
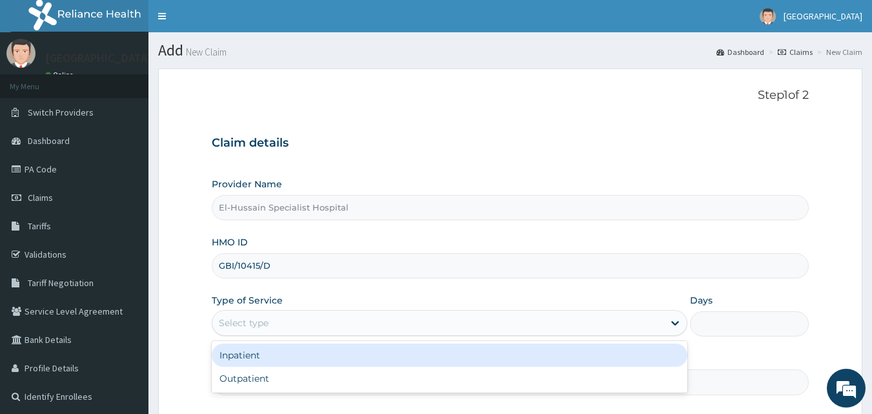
click at [260, 332] on div "Select type" at bounding box center [437, 322] width 451 height 21
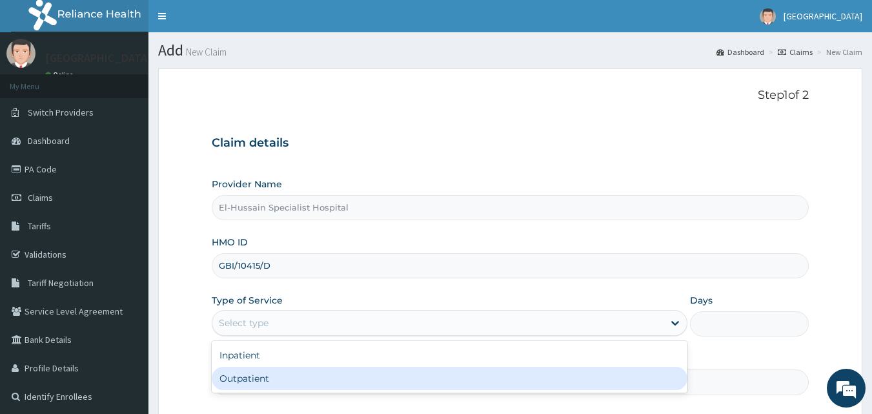
click at [245, 369] on div "Outpatient" at bounding box center [450, 378] width 476 height 23
type input "1"
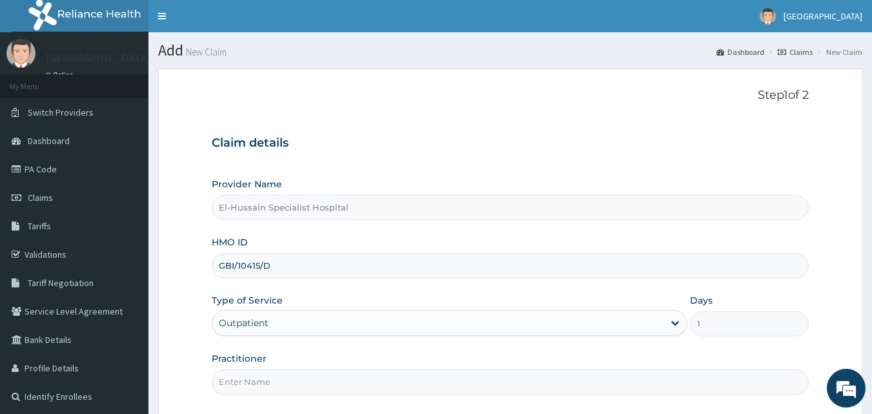
click at [245, 379] on input "Practitioner" at bounding box center [511, 381] width 598 height 25
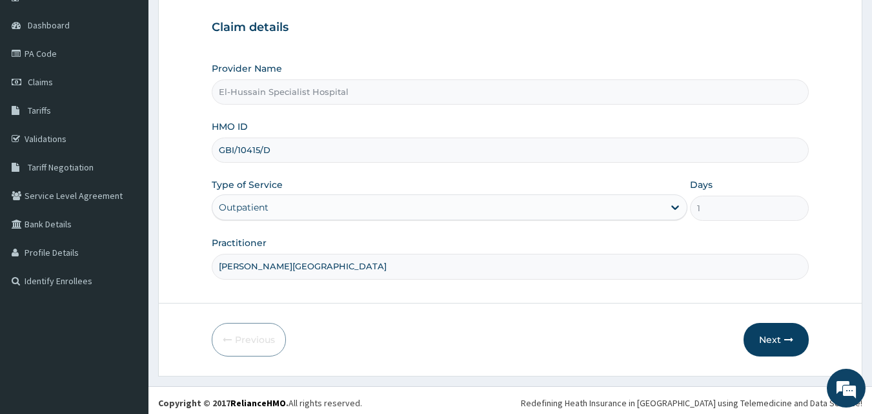
scroll to position [121, 0]
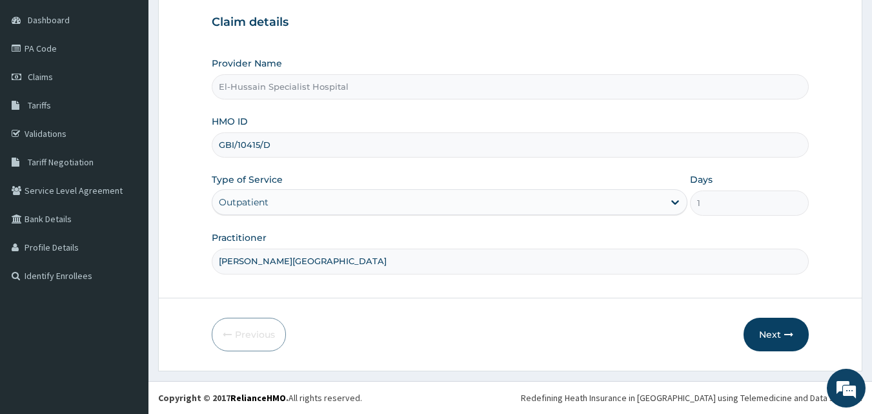
click at [332, 252] on input "DR. AYUBA" at bounding box center [511, 260] width 598 height 25
type input "DR. LAZARUS"
click at [789, 330] on icon "button" at bounding box center [788, 334] width 9 height 9
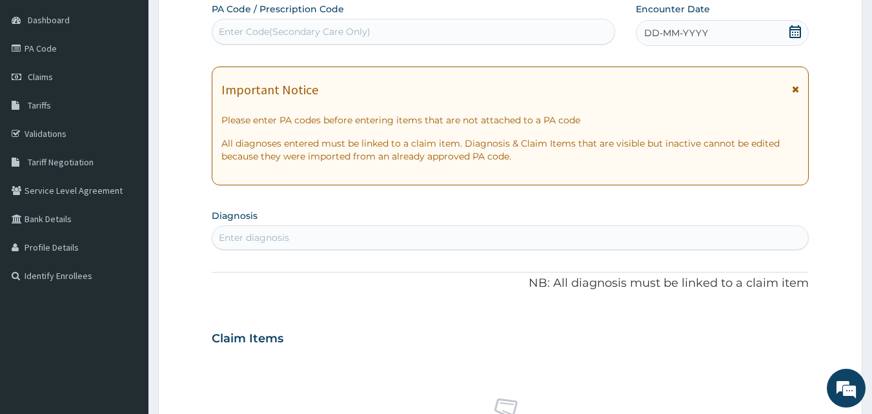
click at [456, 36] on div "Enter Code(Secondary Care Only)" at bounding box center [413, 31] width 403 height 21
paste input "PA/CB8831"
type input "PA/CB8831"
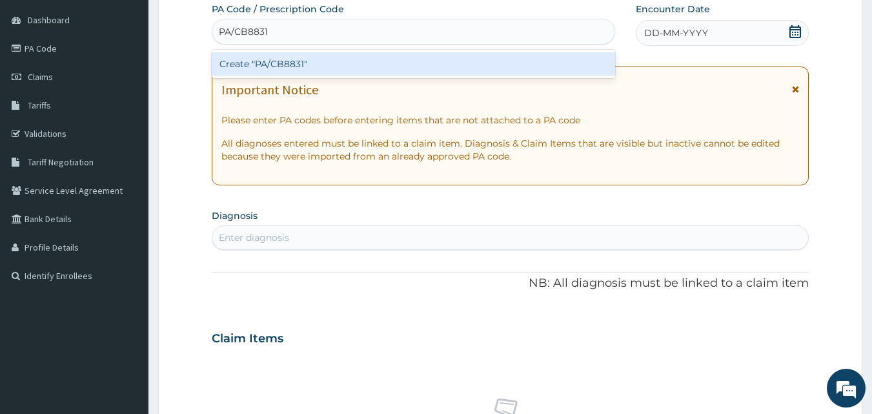
click at [460, 56] on div "Create "PA/CB8831"" at bounding box center [414, 63] width 404 height 23
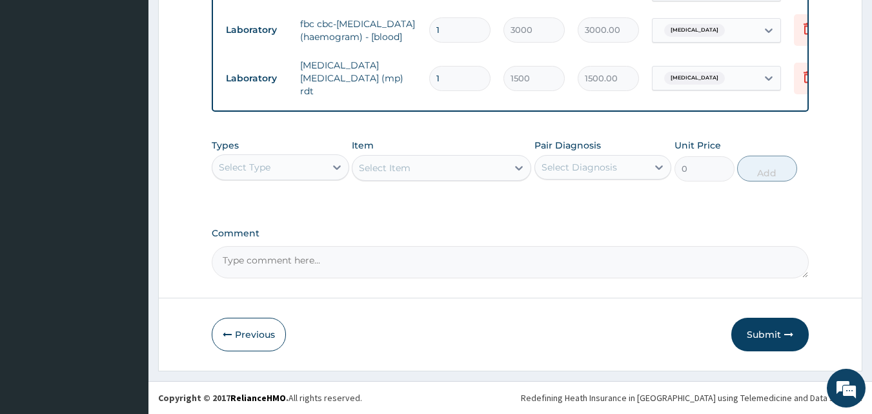
scroll to position [700, 0]
click at [782, 337] on button "Submit" at bounding box center [769, 335] width 77 height 34
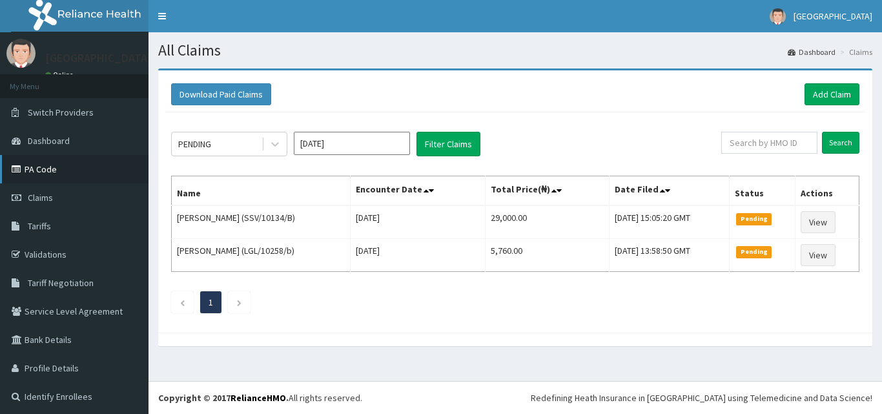
click at [27, 163] on link "PA Code" at bounding box center [74, 169] width 148 height 28
click at [822, 94] on link "Add Claim" at bounding box center [831, 94] width 55 height 22
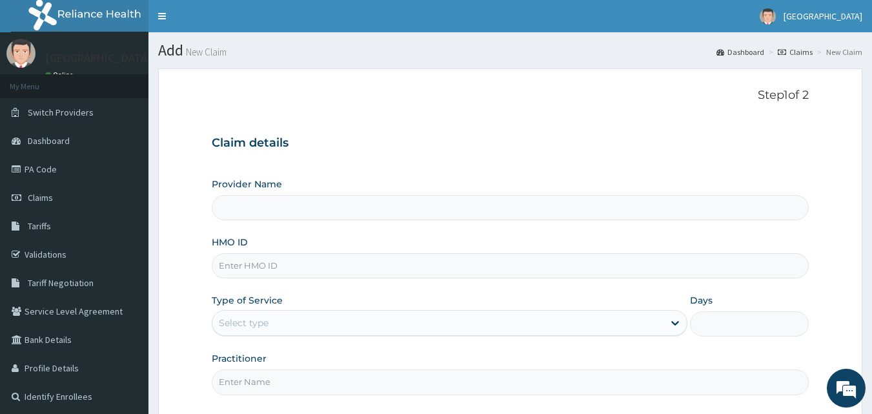
type input "El-Hussain Specialist Hospital"
click at [514, 260] on input "HMO ID" at bounding box center [511, 265] width 598 height 25
type input "GBI/10415/E"
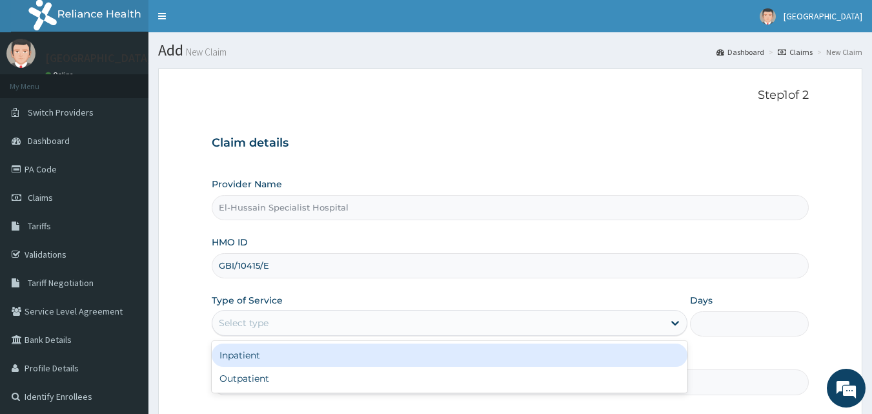
click at [329, 322] on div "Select type" at bounding box center [437, 322] width 451 height 21
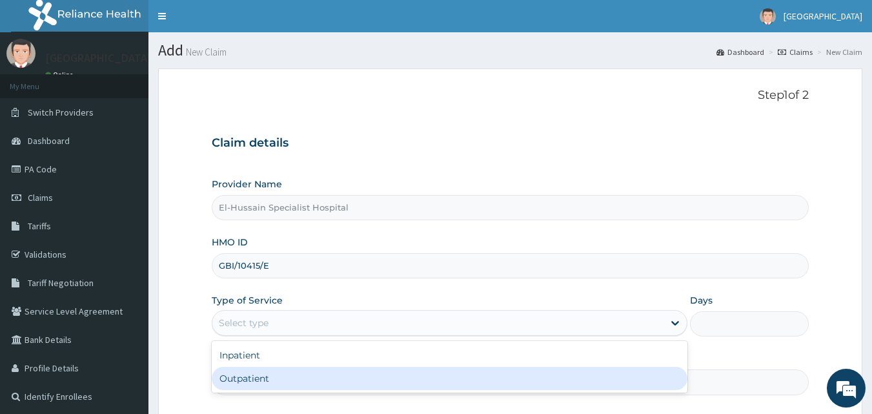
click at [303, 380] on div "Outpatient" at bounding box center [450, 378] width 476 height 23
type input "1"
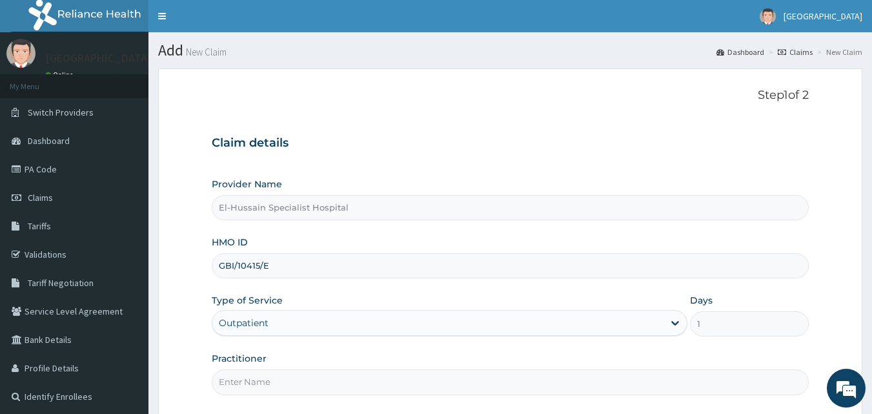
click at [303, 380] on input "Practitioner" at bounding box center [511, 381] width 598 height 25
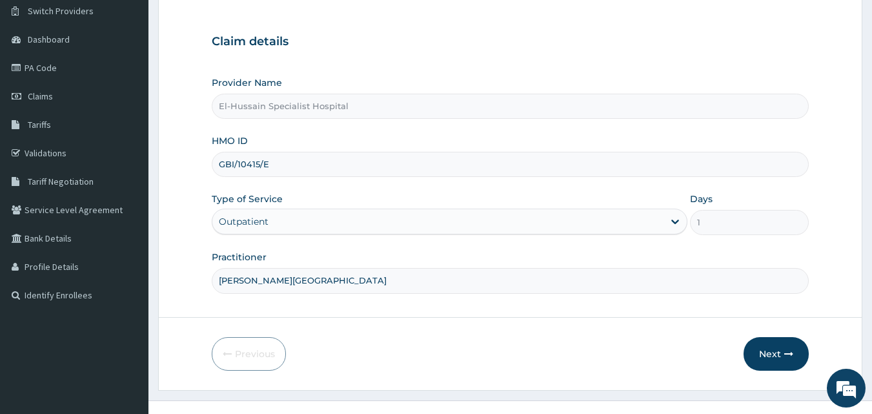
scroll to position [121, 0]
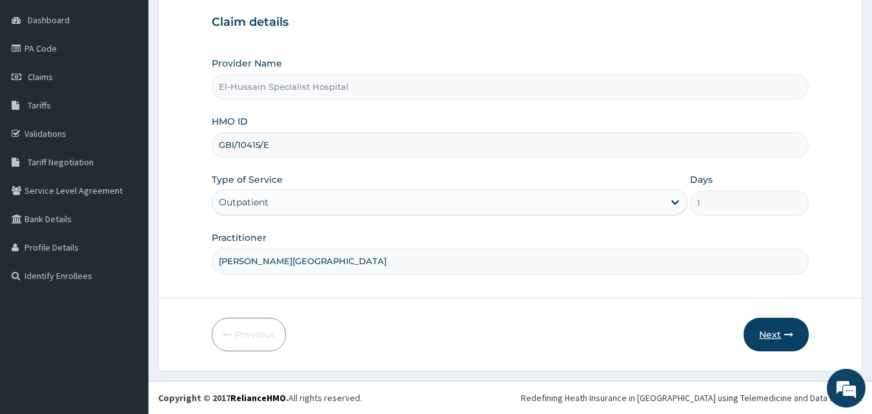
type input "DR. OSITA"
click at [767, 344] on button "Next" at bounding box center [776, 335] width 65 height 34
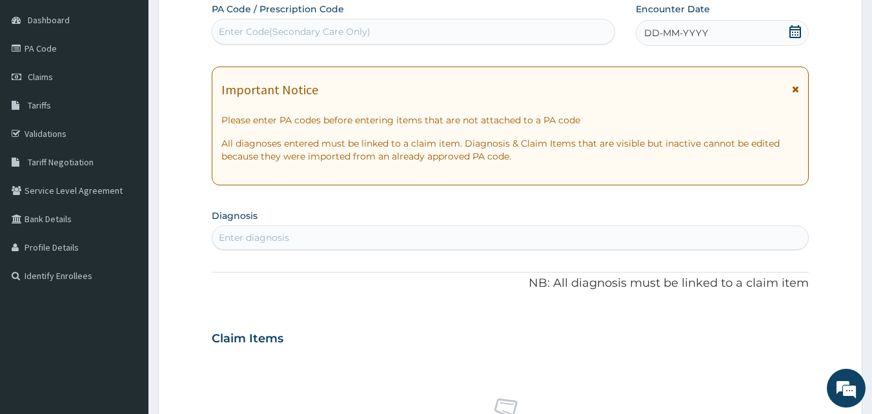
click at [399, 28] on div "Enter Code(Secondary Care Only)" at bounding box center [413, 31] width 403 height 21
paste input "PA/9933BF"
type input "PA/9933BF"
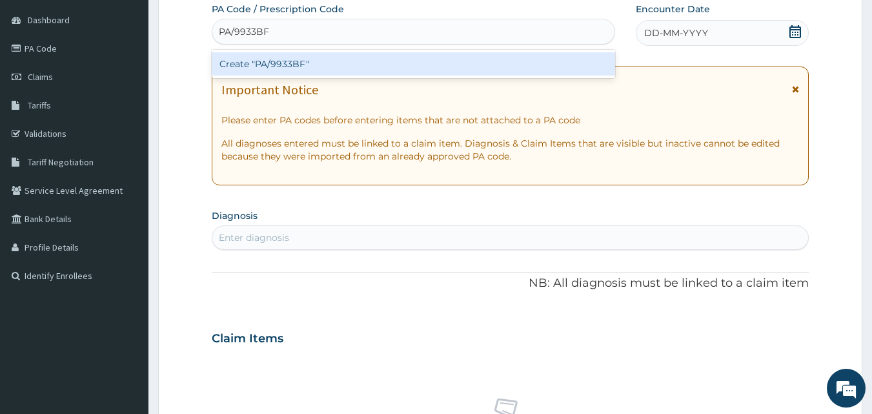
click at [464, 68] on div "Create "PA/9933BF"" at bounding box center [414, 63] width 404 height 23
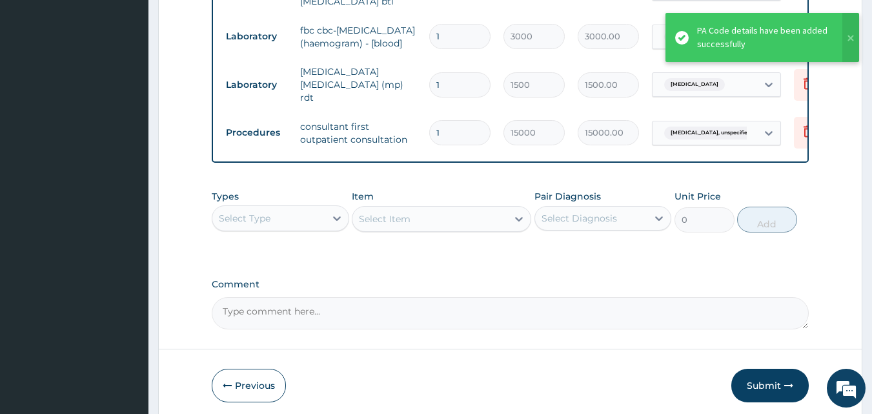
scroll to position [836, 0]
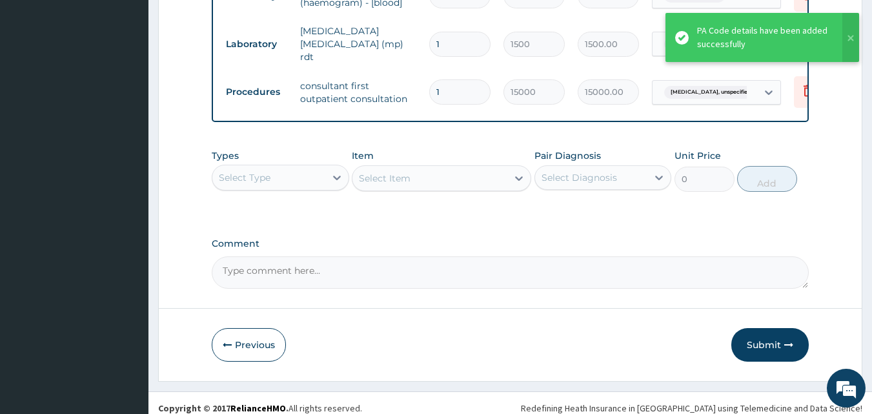
click at [783, 332] on button "Submit" at bounding box center [769, 345] width 77 height 34
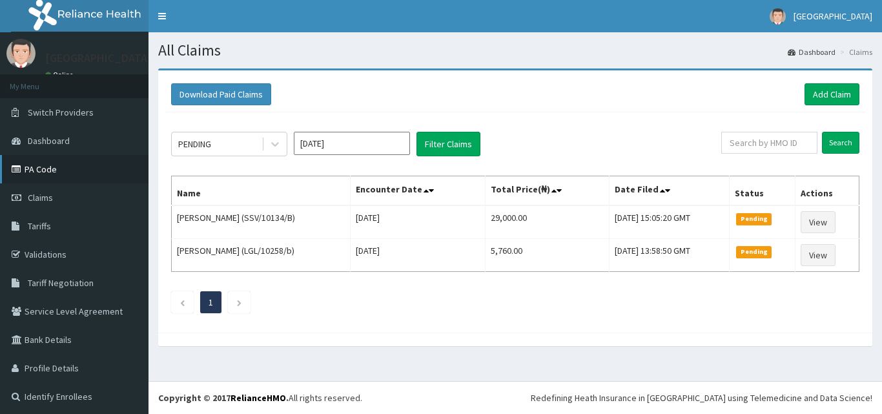
click at [78, 169] on link "PA Code" at bounding box center [74, 169] width 148 height 28
click at [810, 92] on link "Add Claim" at bounding box center [831, 94] width 55 height 22
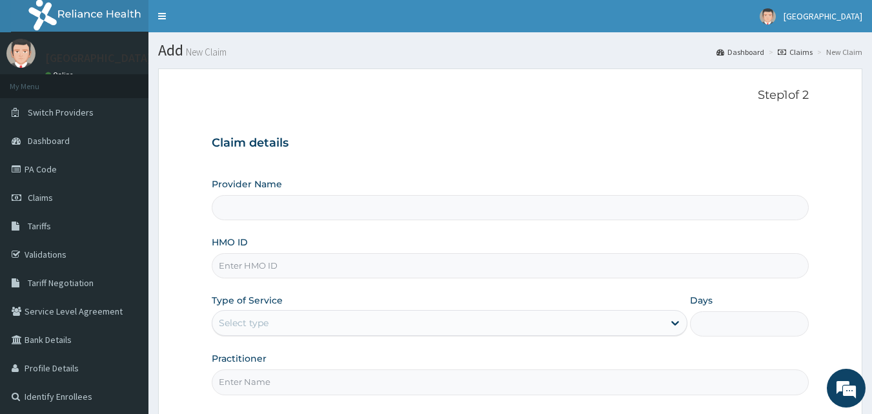
click at [336, 258] on input "HMO ID" at bounding box center [511, 265] width 598 height 25
type input "El-Hussain Specialist Hospital"
type input "GBI/10203/A"
click at [248, 322] on div "Select type" at bounding box center [244, 322] width 50 height 13
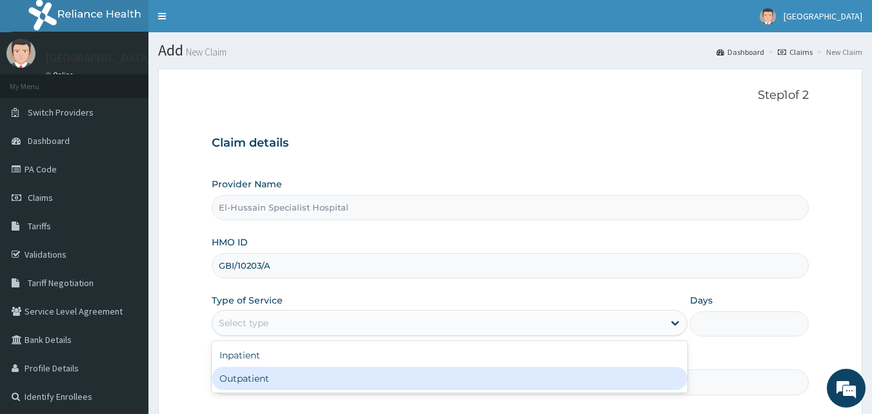
click at [247, 375] on div "Outpatient" at bounding box center [450, 378] width 476 height 23
type input "1"
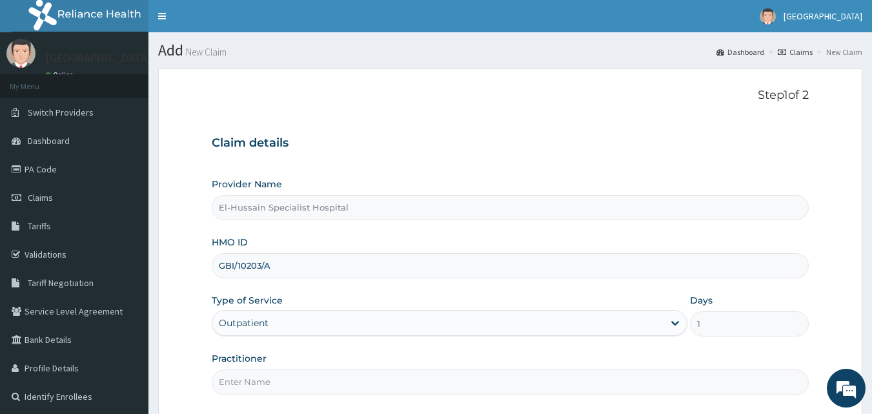
click at [247, 385] on input "Practitioner" at bounding box center [511, 381] width 598 height 25
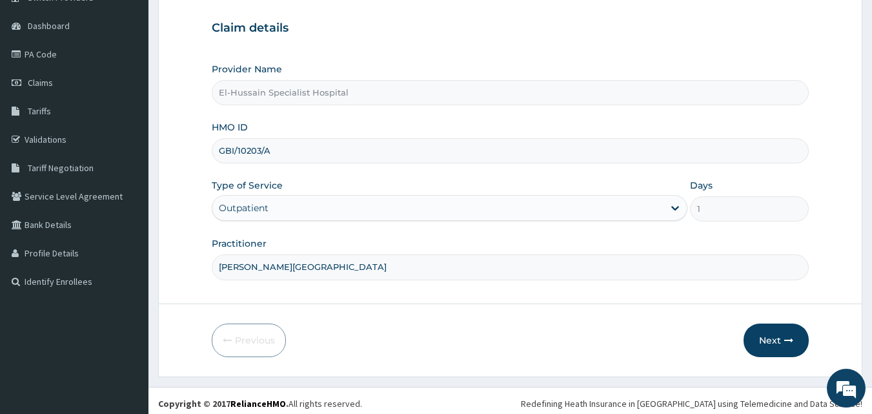
scroll to position [121, 0]
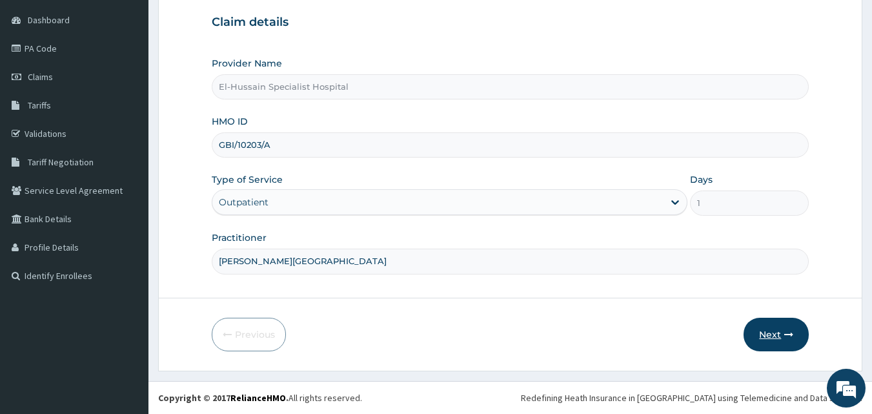
type input "DR. OSITA"
click at [774, 336] on button "Next" at bounding box center [776, 335] width 65 height 34
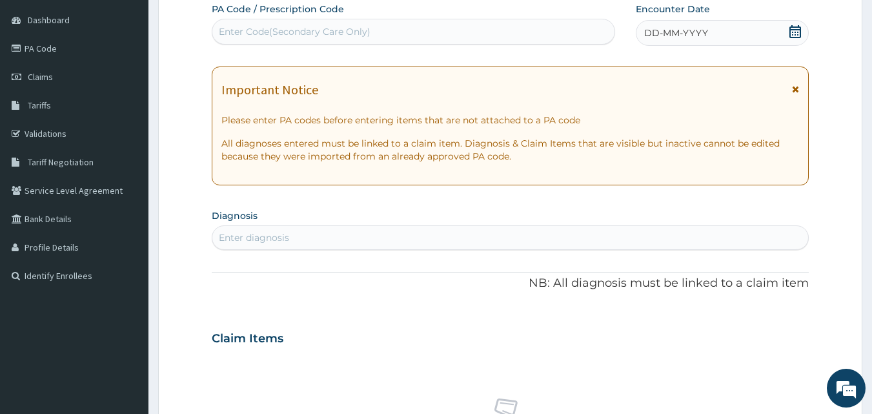
click at [434, 25] on div "Enter Code(Secondary Care Only)" at bounding box center [413, 31] width 403 height 21
paste input "PA/CC4591"
type input "PA/CC4591"
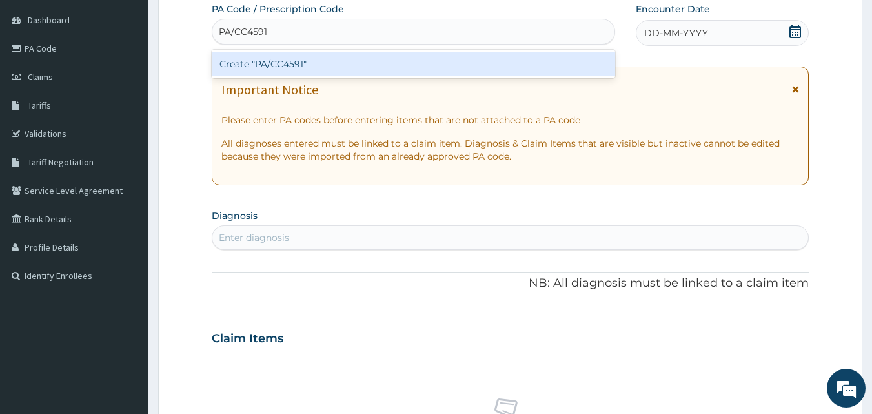
click at [419, 59] on div "Create "PA/CC4591"" at bounding box center [414, 63] width 404 height 23
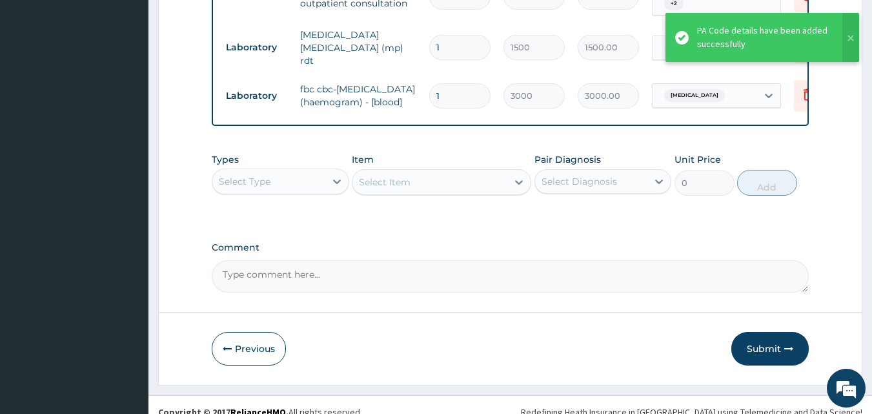
scroll to position [874, 0]
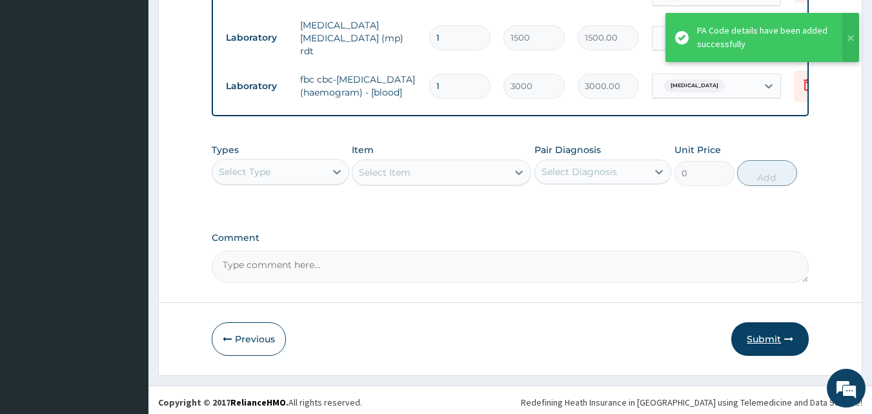
click at [763, 329] on button "Submit" at bounding box center [769, 339] width 77 height 34
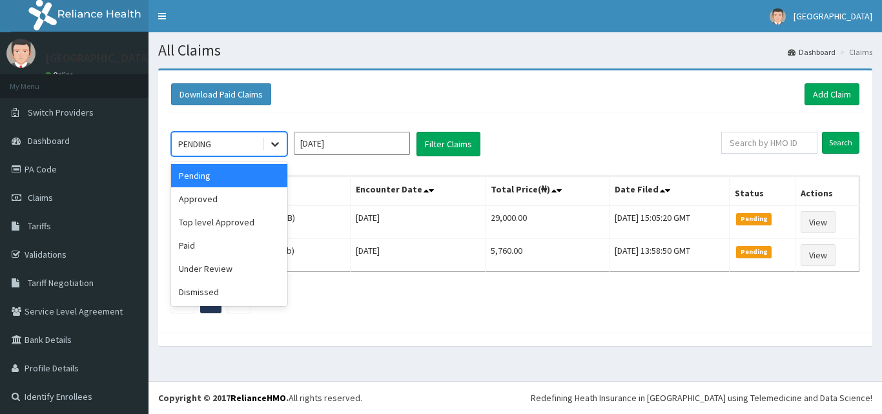
click at [273, 145] on icon at bounding box center [275, 143] width 13 height 13
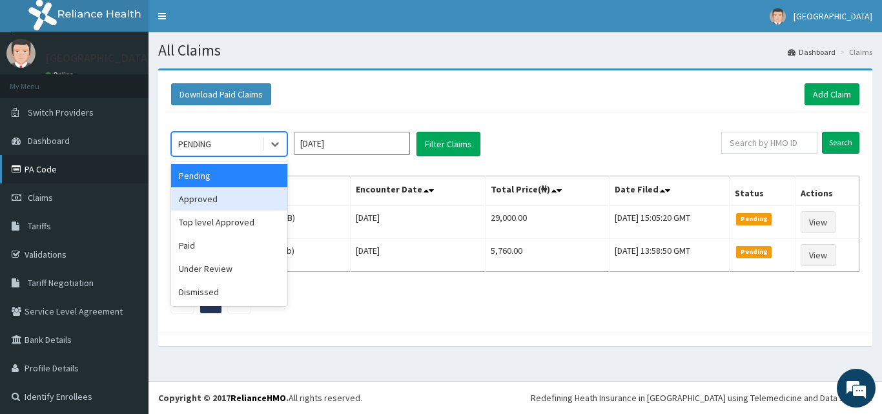
click at [43, 170] on link "PA Code" at bounding box center [74, 169] width 148 height 28
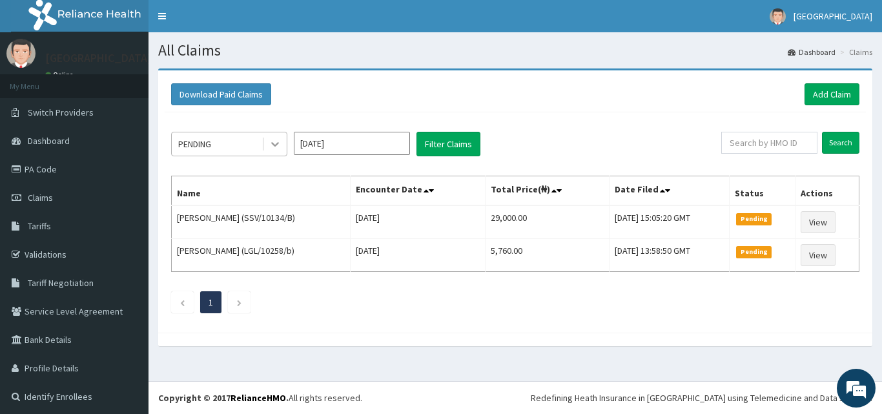
click at [283, 138] on div at bounding box center [274, 143] width 23 height 23
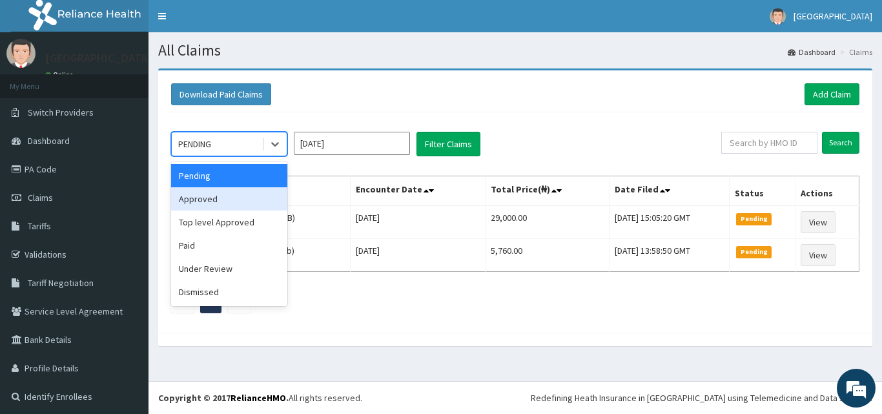
click at [185, 193] on div "Approved" at bounding box center [229, 198] width 116 height 23
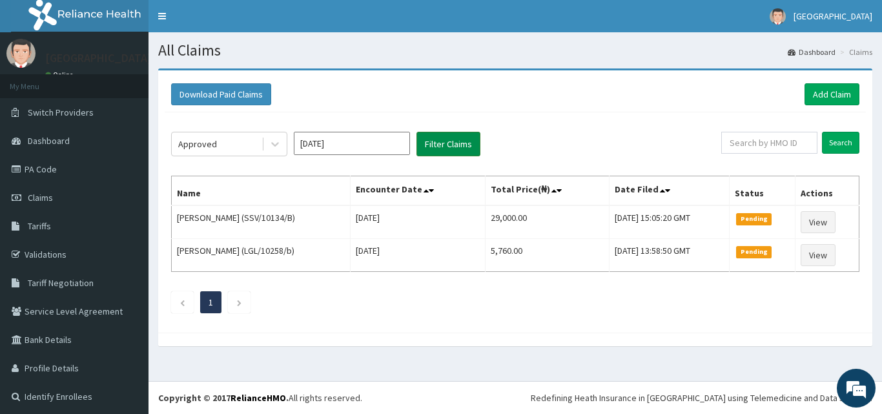
click at [464, 136] on button "Filter Claims" at bounding box center [448, 144] width 64 height 25
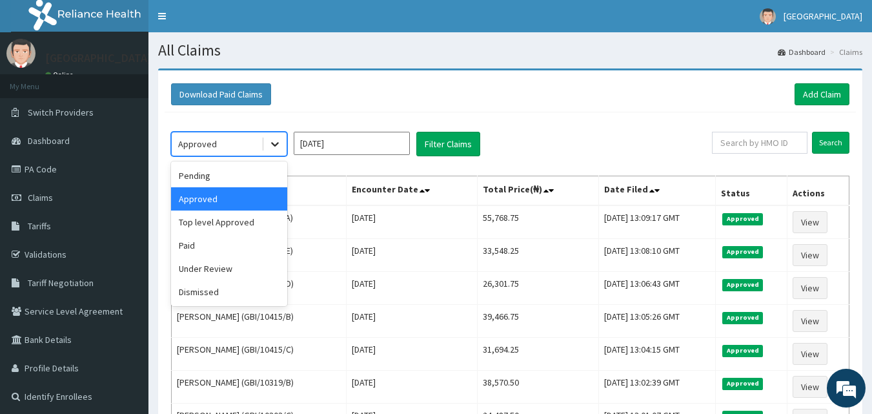
click at [272, 142] on icon at bounding box center [275, 143] width 13 height 13
click at [214, 184] on div "Pending" at bounding box center [229, 175] width 116 height 23
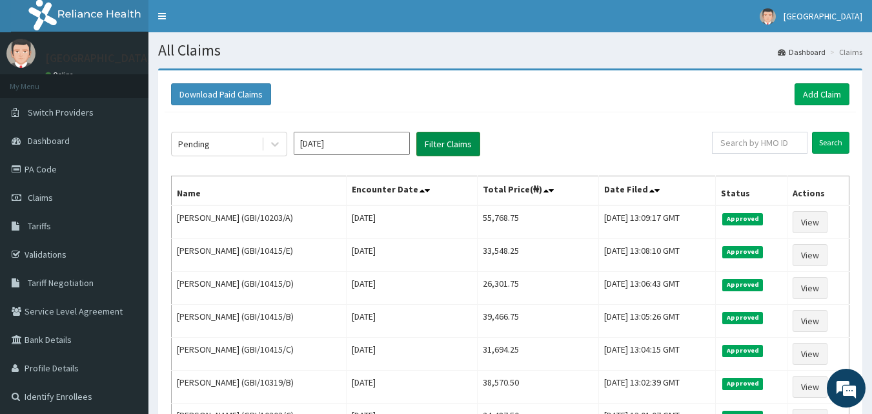
click at [450, 143] on button "Filter Claims" at bounding box center [448, 144] width 64 height 25
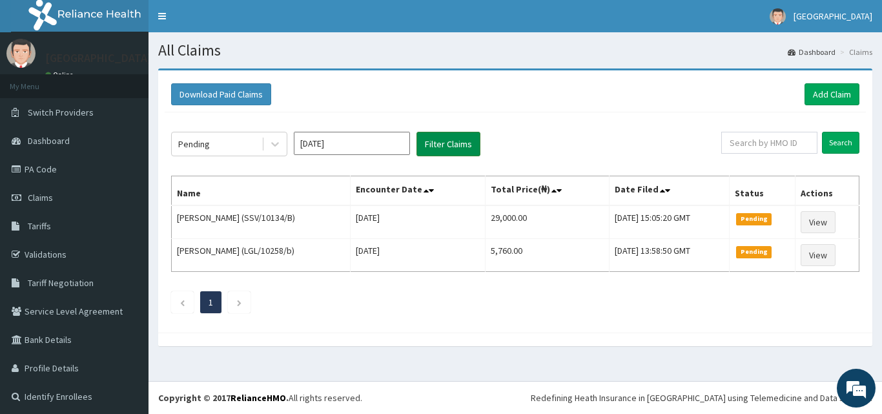
click at [450, 143] on button "Filter Claims" at bounding box center [448, 144] width 64 height 25
click at [87, 176] on link "PA Code" at bounding box center [74, 169] width 148 height 28
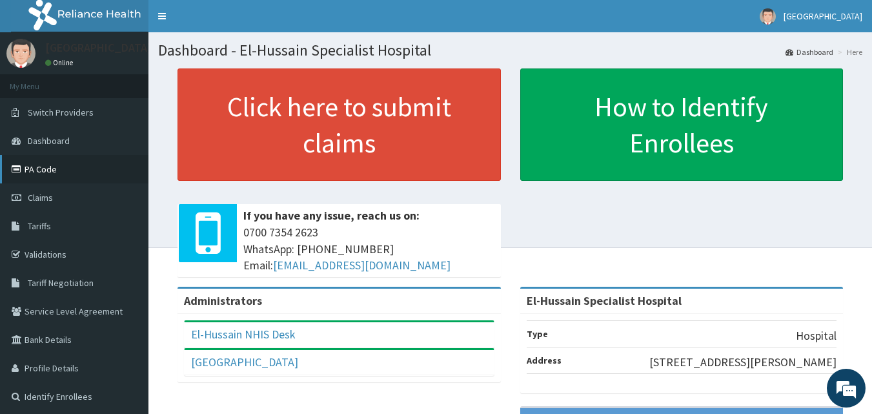
click at [29, 167] on link "PA Code" at bounding box center [74, 169] width 148 height 28
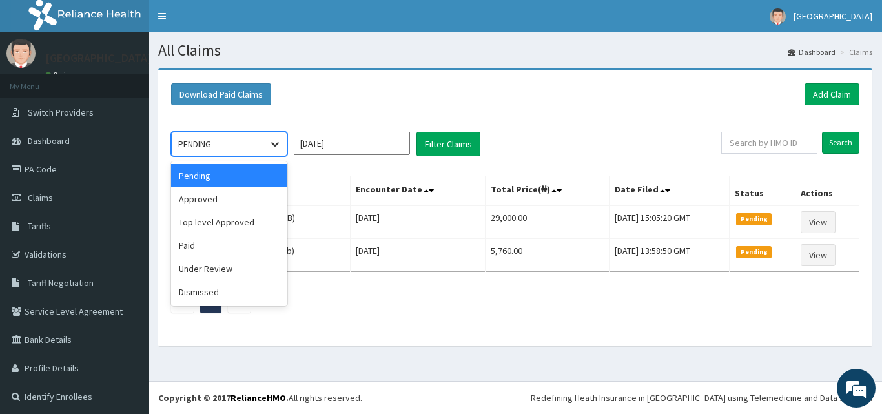
click at [281, 141] on icon at bounding box center [275, 143] width 13 height 13
click at [243, 199] on div "Approved" at bounding box center [229, 198] width 116 height 23
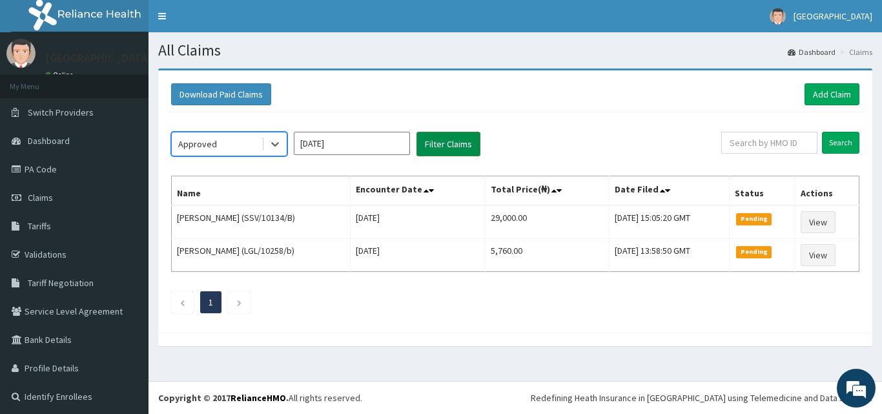
click at [431, 147] on button "Filter Claims" at bounding box center [448, 144] width 64 height 25
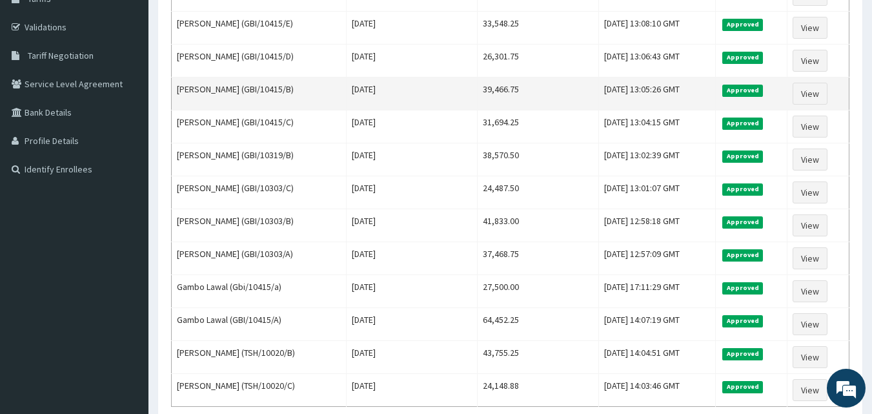
scroll to position [258, 0]
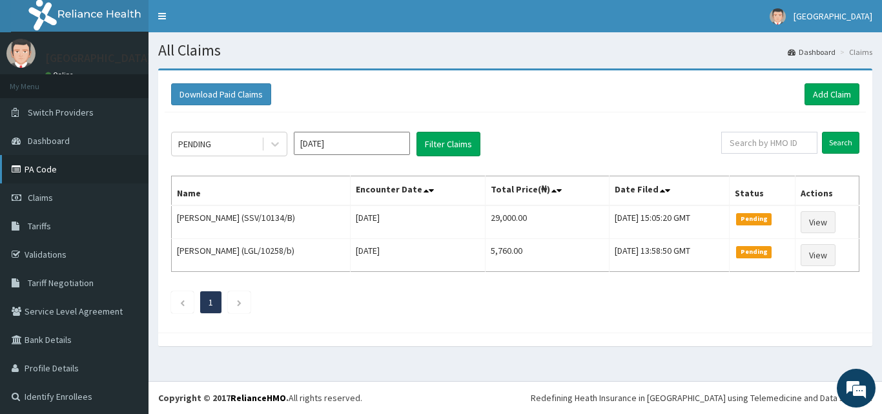
click at [37, 162] on link "PA Code" at bounding box center [74, 169] width 148 height 28
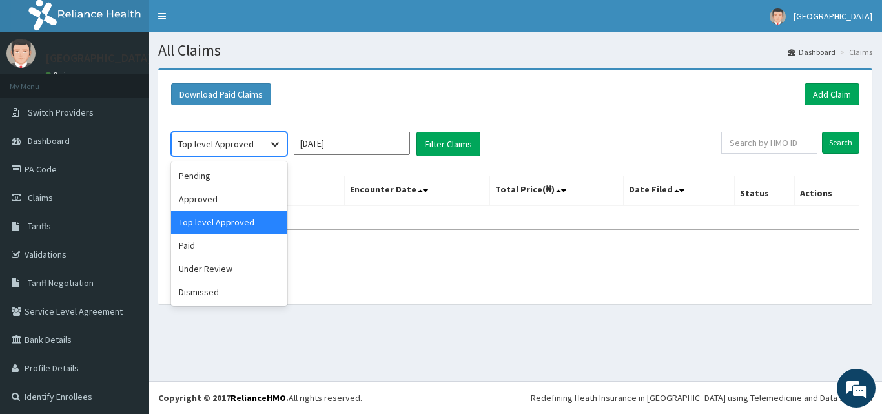
click at [268, 142] on div at bounding box center [274, 143] width 23 height 23
click at [211, 237] on div "Paid" at bounding box center [229, 245] width 116 height 23
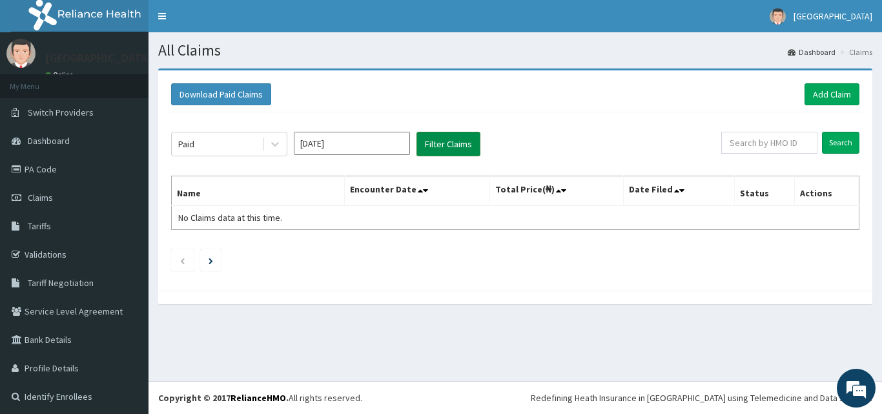
click at [443, 150] on button "Filter Claims" at bounding box center [448, 144] width 64 height 25
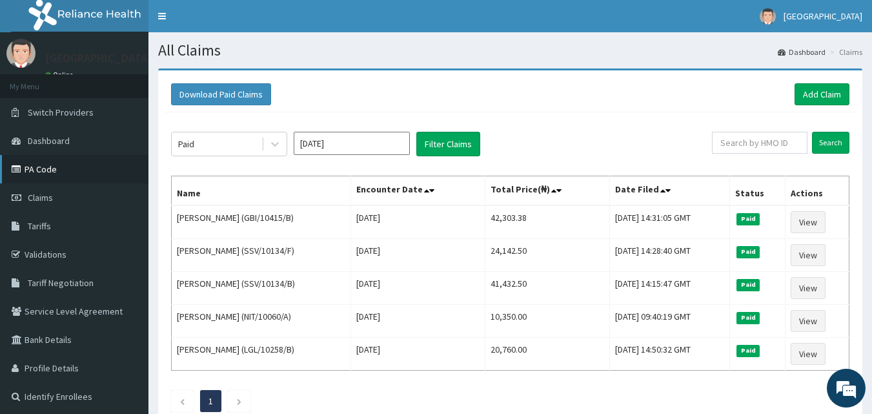
click at [43, 159] on link "PA Code" at bounding box center [74, 169] width 148 height 28
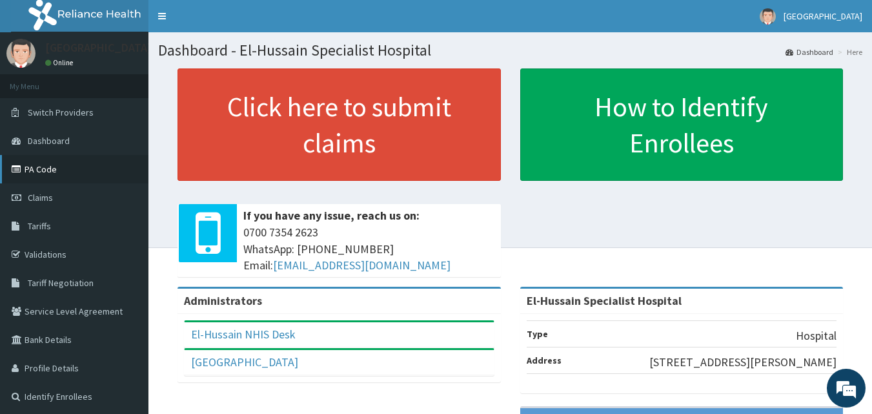
click at [60, 176] on link "PA Code" at bounding box center [74, 169] width 148 height 28
